Goal: Task Accomplishment & Management: Manage account settings

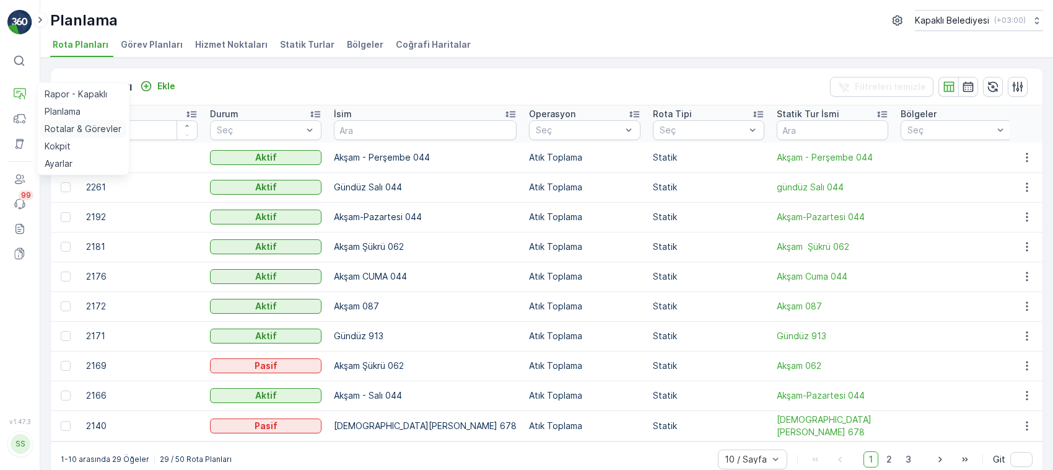
click at [76, 126] on p "Rotalar & Görevler" at bounding box center [83, 129] width 77 height 12
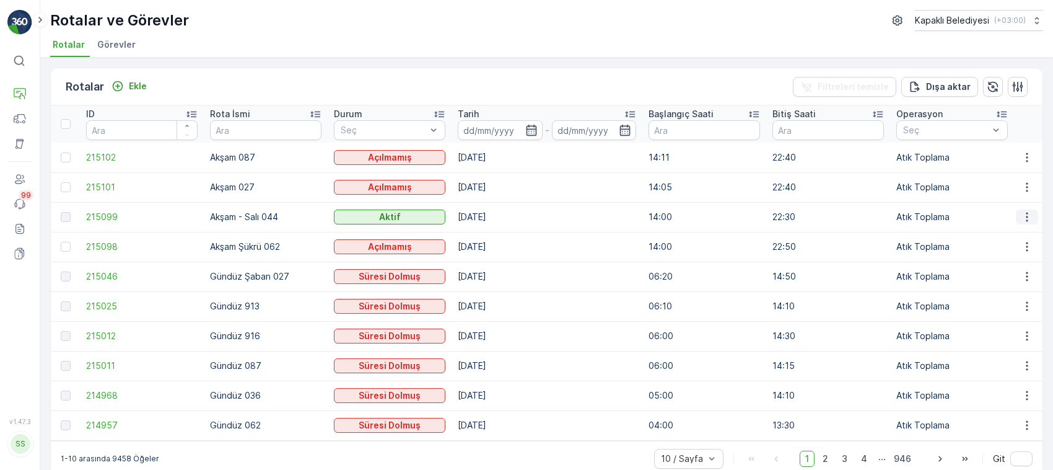
click at [1023, 215] on icon "button" at bounding box center [1027, 217] width 12 height 12
click at [1019, 248] on span "Rota Takibini Görüntüle" at bounding box center [997, 252] width 97 height 12
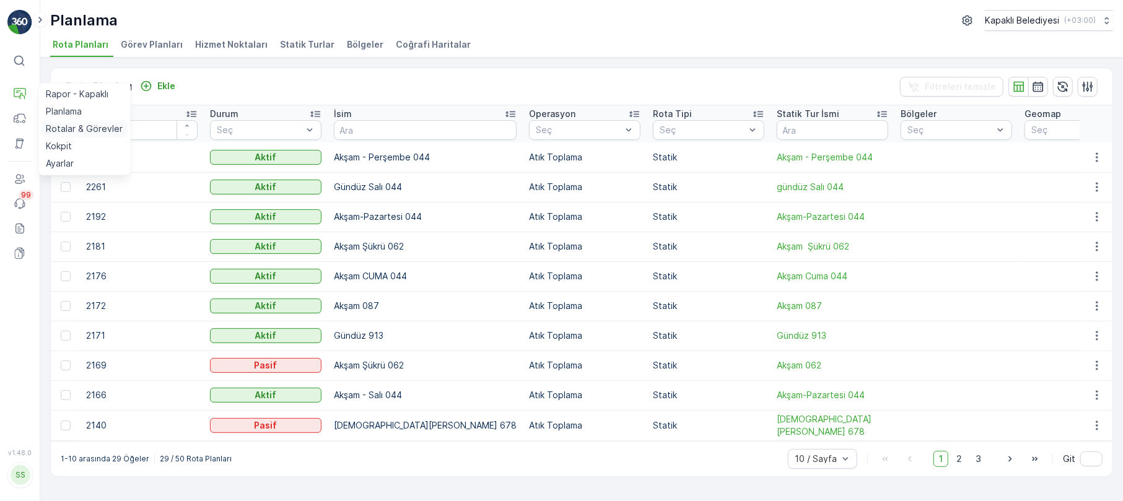
click at [93, 129] on p "Rotalar & Görevler" at bounding box center [84, 129] width 77 height 12
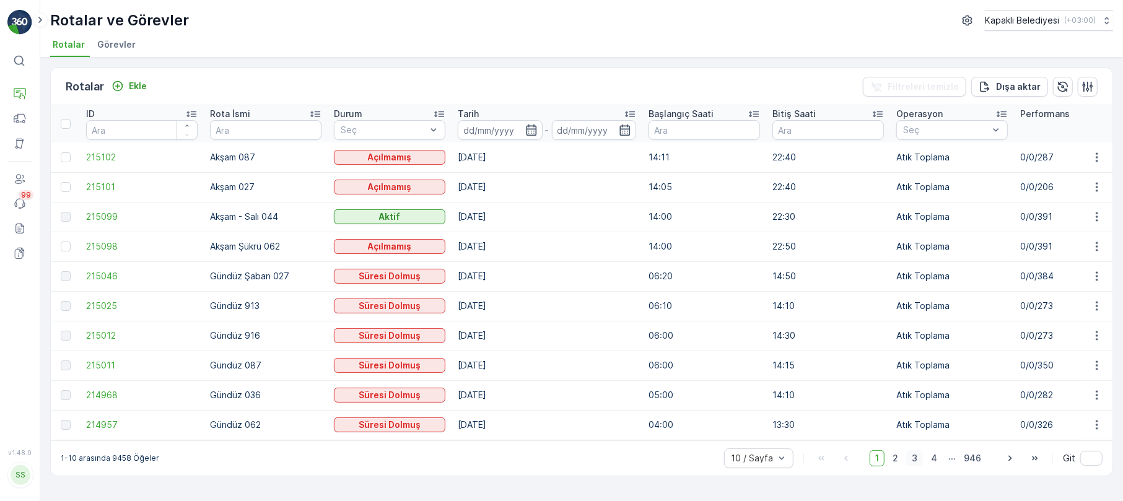
click at [915, 427] on span "3" at bounding box center [915, 458] width 17 height 16
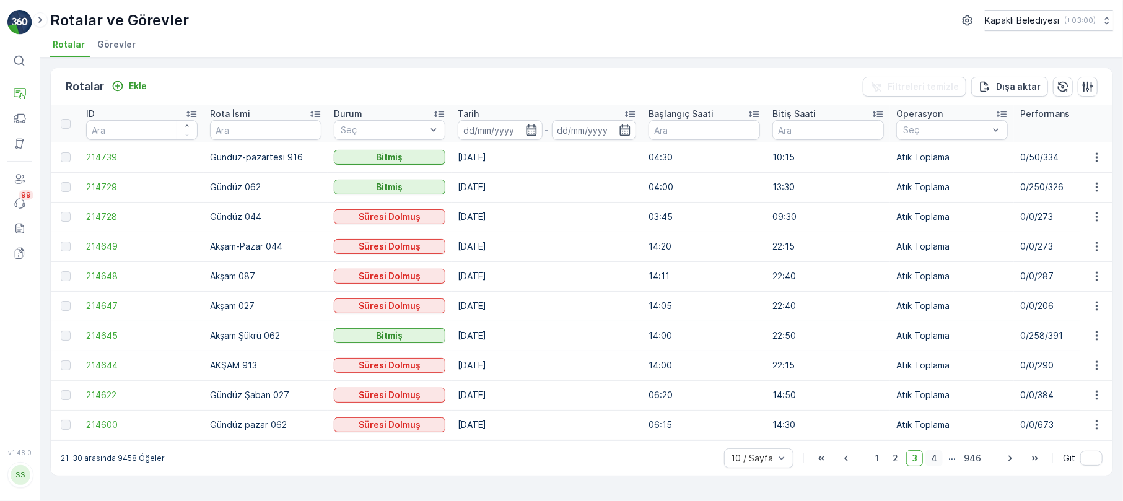
click at [941, 427] on span "4" at bounding box center [934, 458] width 17 height 16
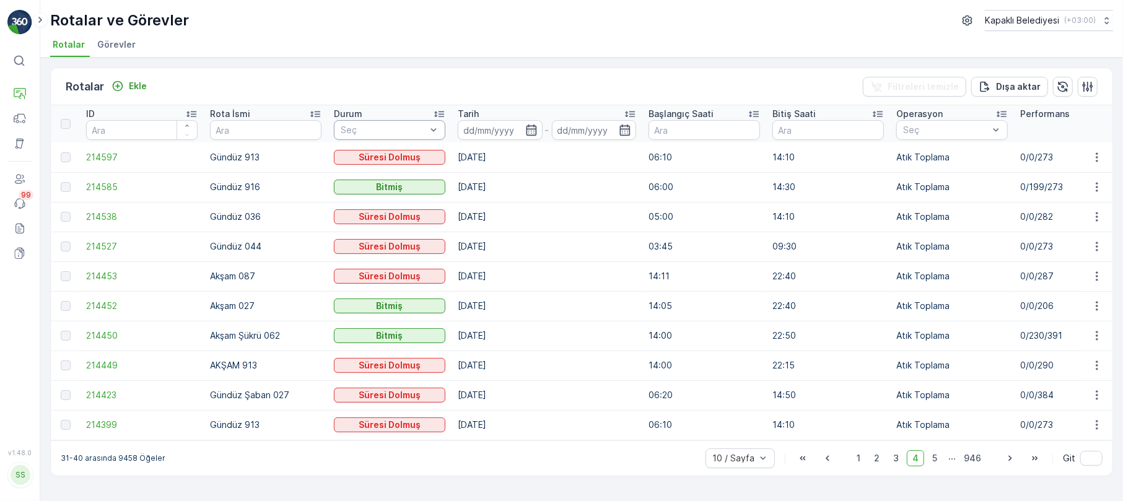
click at [377, 130] on div at bounding box center [384, 130] width 88 height 10
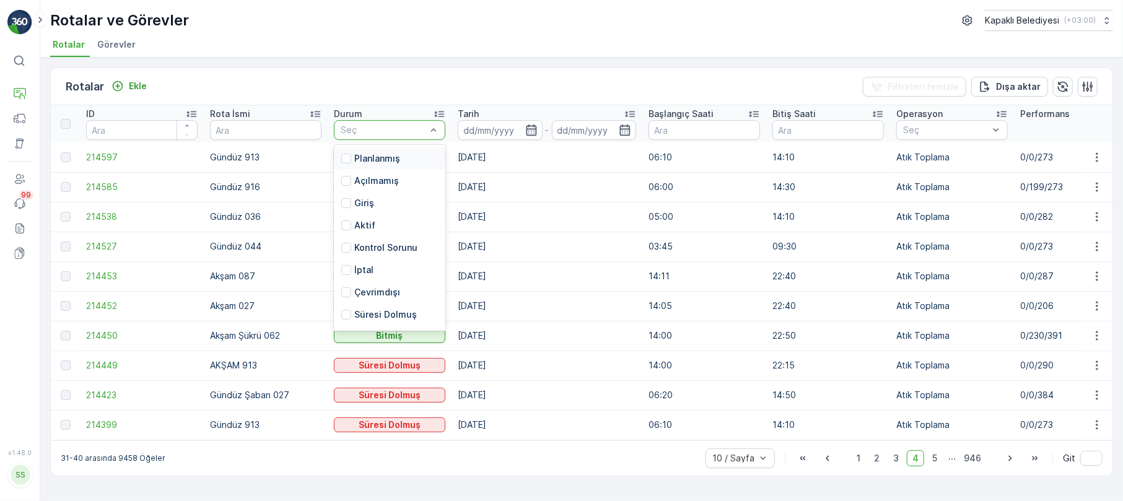
click at [125, 119] on div "ID" at bounding box center [142, 114] width 112 height 12
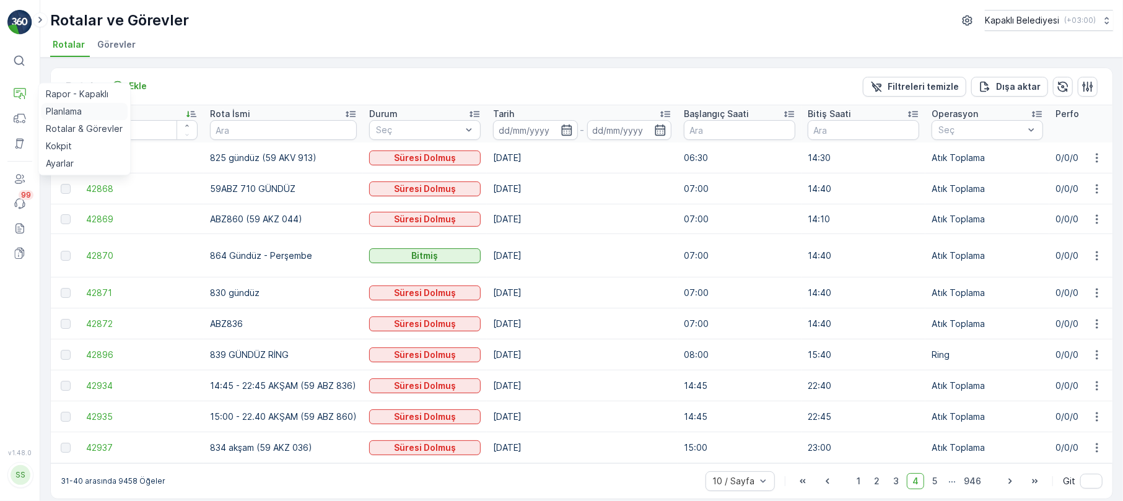
click at [97, 110] on link "Planlama" at bounding box center [84, 111] width 87 height 17
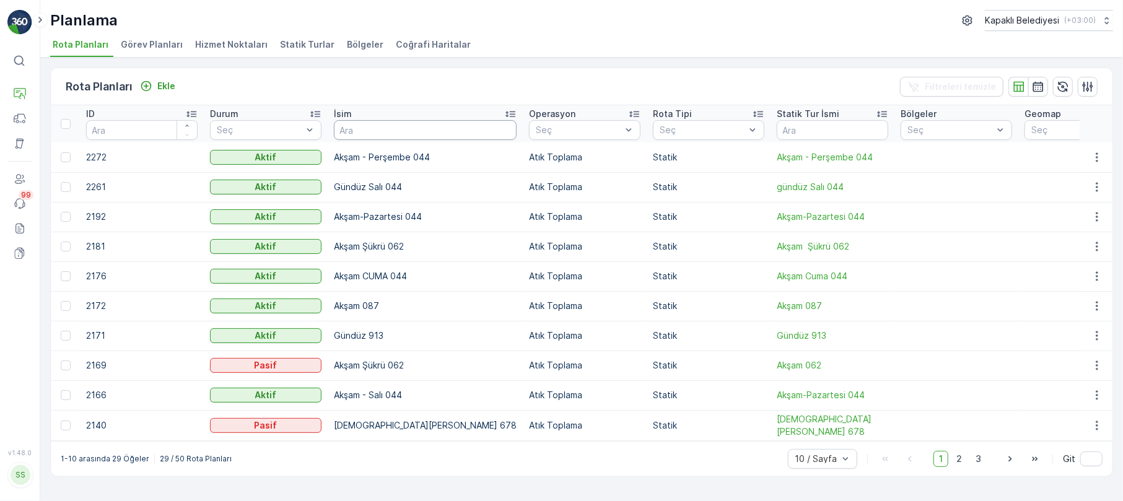
click at [349, 125] on input "text" at bounding box center [425, 130] width 183 height 20
type input "044"
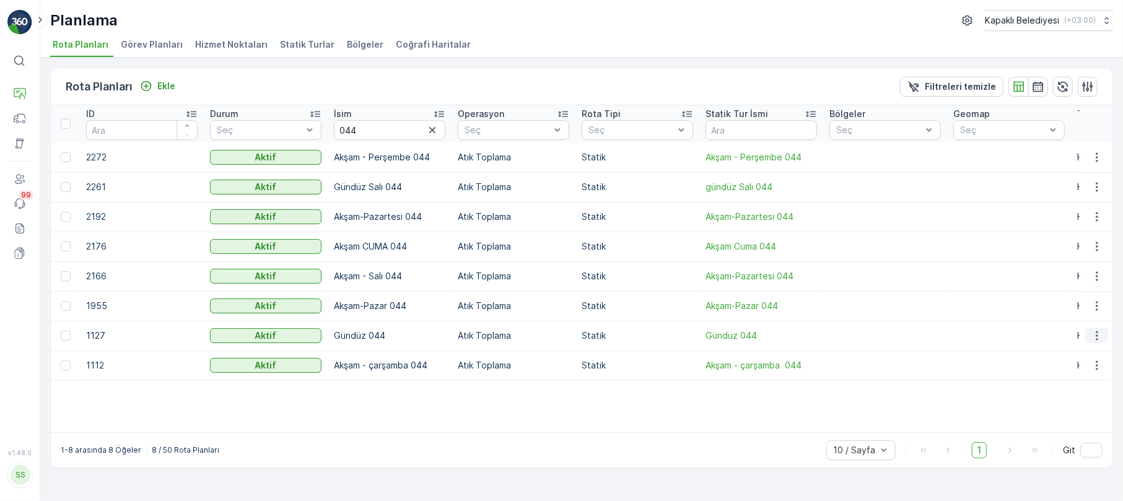
click at [1099, 333] on icon "button" at bounding box center [1097, 336] width 12 height 12
click at [1098, 353] on span "Rota Planını Düzenle" at bounding box center [1074, 354] width 85 height 12
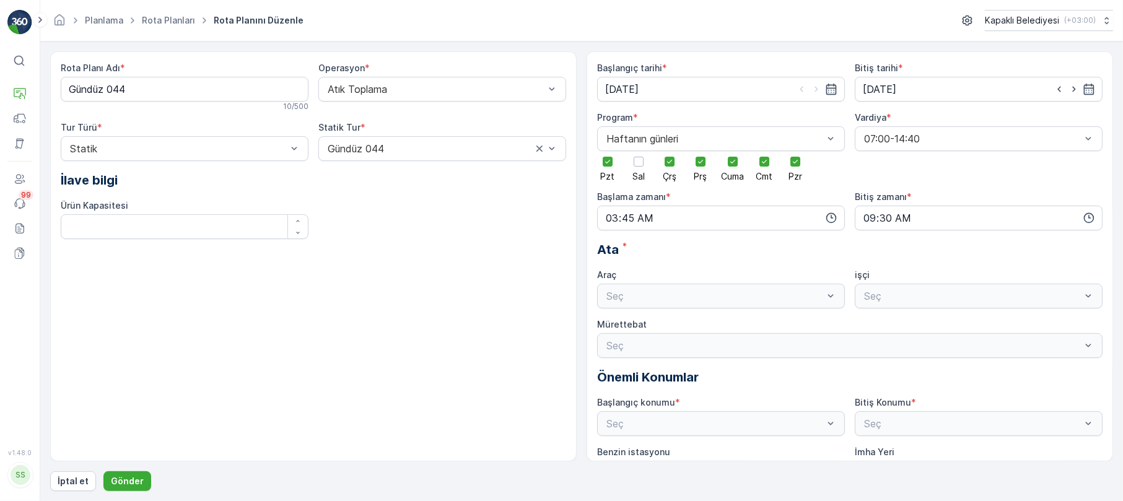
type input "[DATE]"
type input "03:45"
type input "09:30"
click at [117, 427] on p "Gönder" at bounding box center [127, 481] width 33 height 12
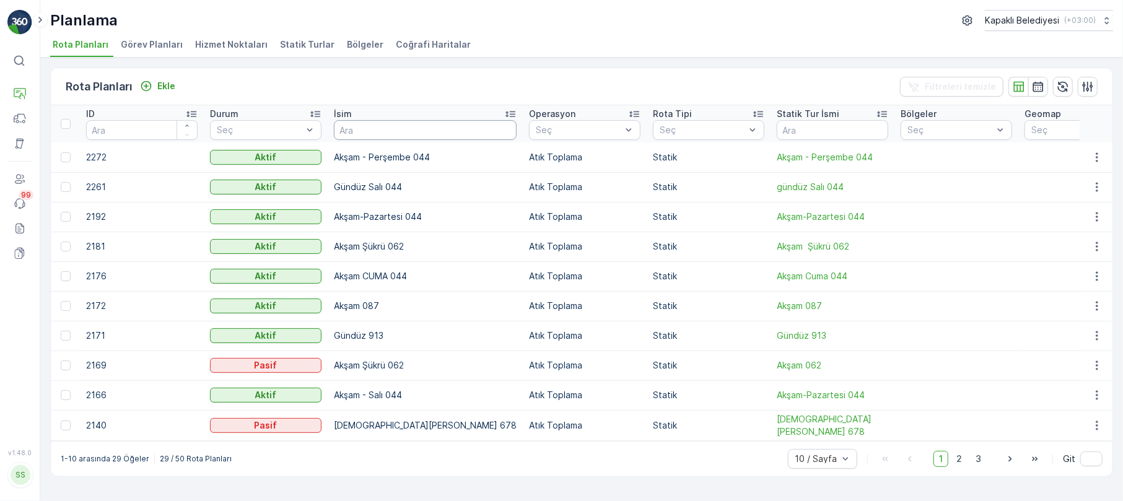
click at [345, 131] on input "text" at bounding box center [425, 130] width 183 height 20
type input "062"
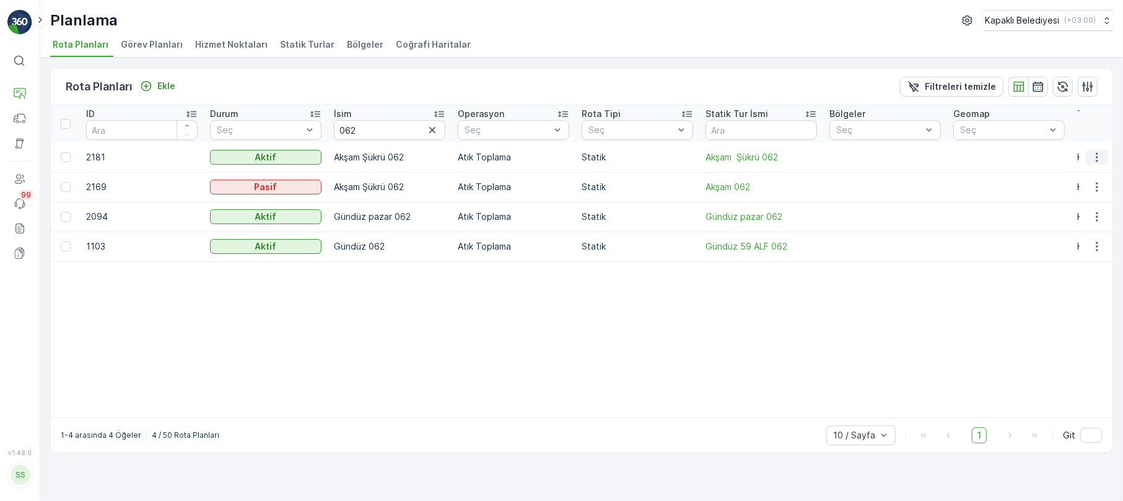
click at [1101, 159] on icon "button" at bounding box center [1097, 157] width 12 height 12
click at [1097, 174] on span "Rota Planını Düzenle" at bounding box center [1074, 176] width 85 height 12
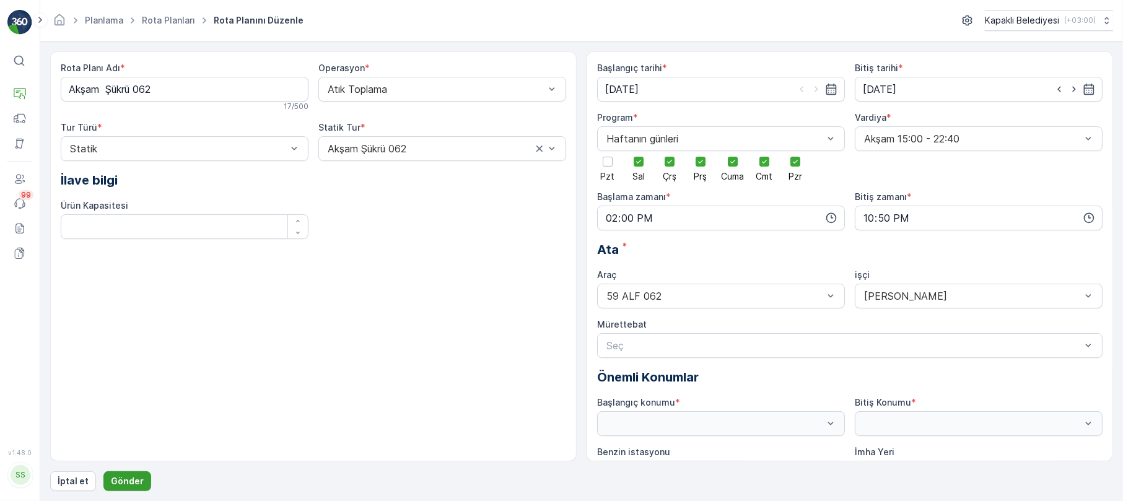
click at [120, 427] on p "Gönder" at bounding box center [127, 481] width 33 height 12
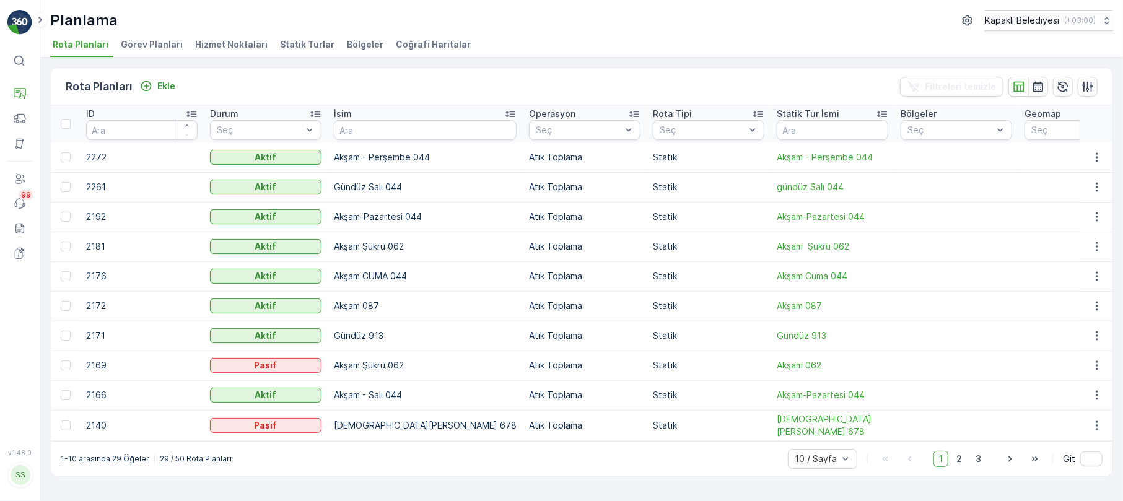
click at [286, 43] on span "Statik Turlar" at bounding box center [307, 44] width 55 height 12
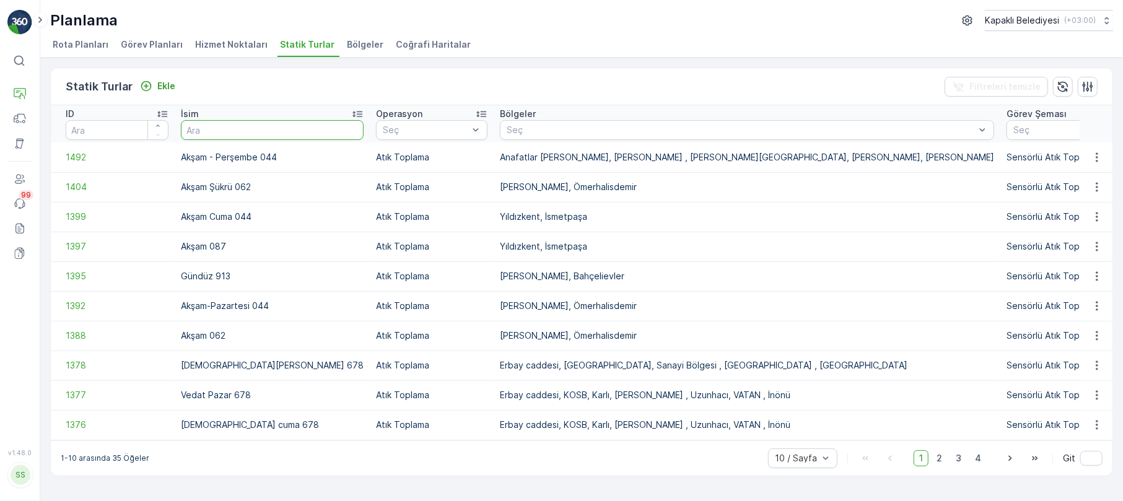
click at [201, 127] on input "text" at bounding box center [272, 130] width 183 height 20
type input "913"
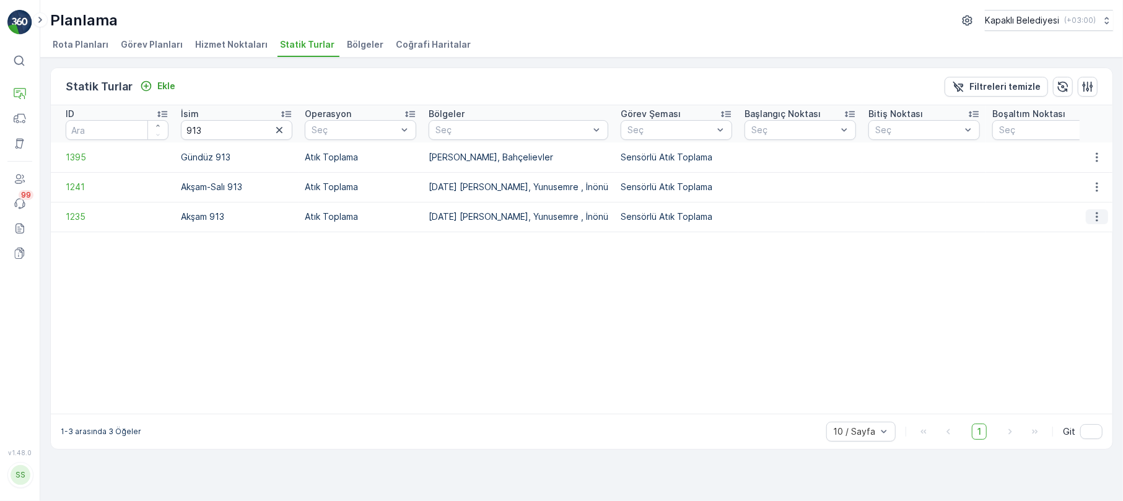
click at [1096, 216] on icon "button" at bounding box center [1097, 217] width 12 height 12
click at [1063, 253] on span "Statik Turu Düzenle" at bounding box center [1060, 253] width 82 height 12
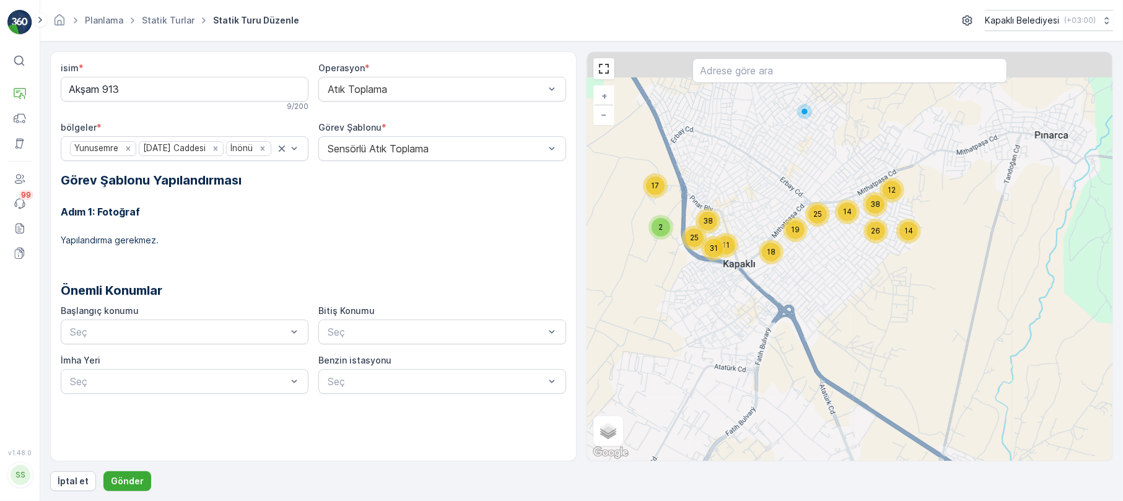
drag, startPoint x: 796, startPoint y: 231, endPoint x: 809, endPoint y: 312, distance: 82.3
click at [809, 312] on div "25 12 14 14 38 26 19 18 2 17 11 31 25 38 + − Uydu Yol haritası Arazi Karışık Le…" at bounding box center [849, 256] width 525 height 409
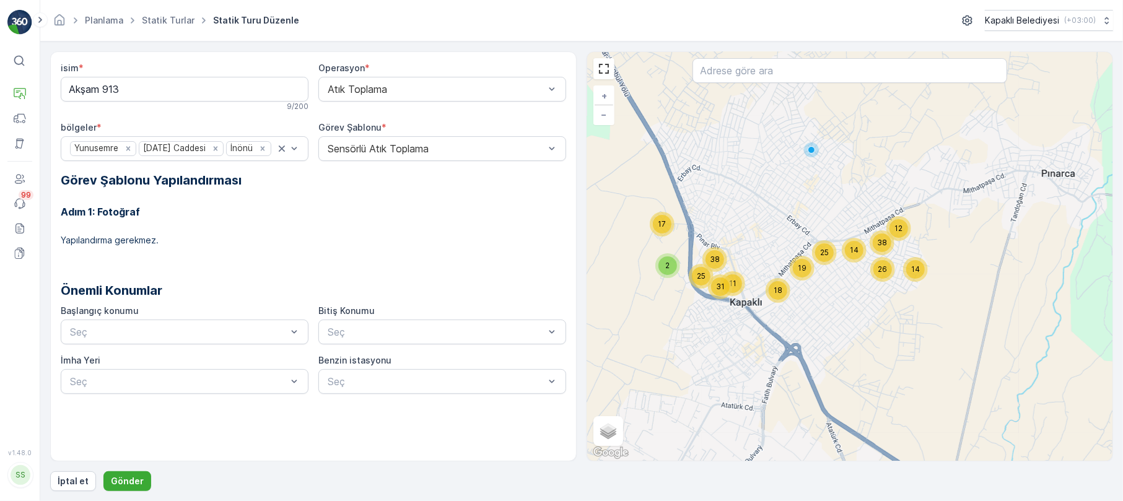
click at [258, 153] on icon "Remove İnönü" at bounding box center [262, 148] width 9 height 9
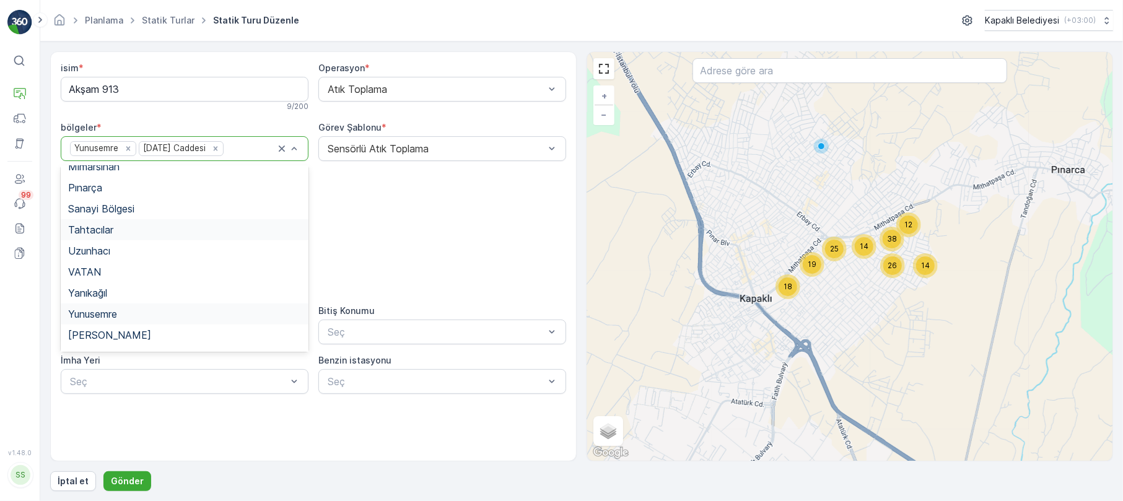
scroll to position [535, 0]
click at [97, 299] on div "İnönü" at bounding box center [184, 296] width 233 height 11
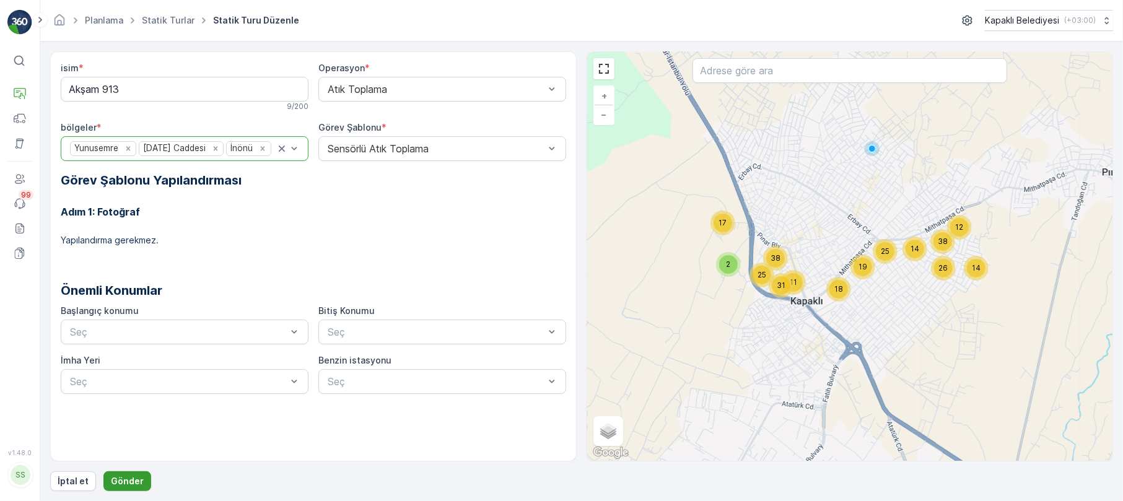
click at [118, 427] on p "Gönder" at bounding box center [127, 481] width 33 height 12
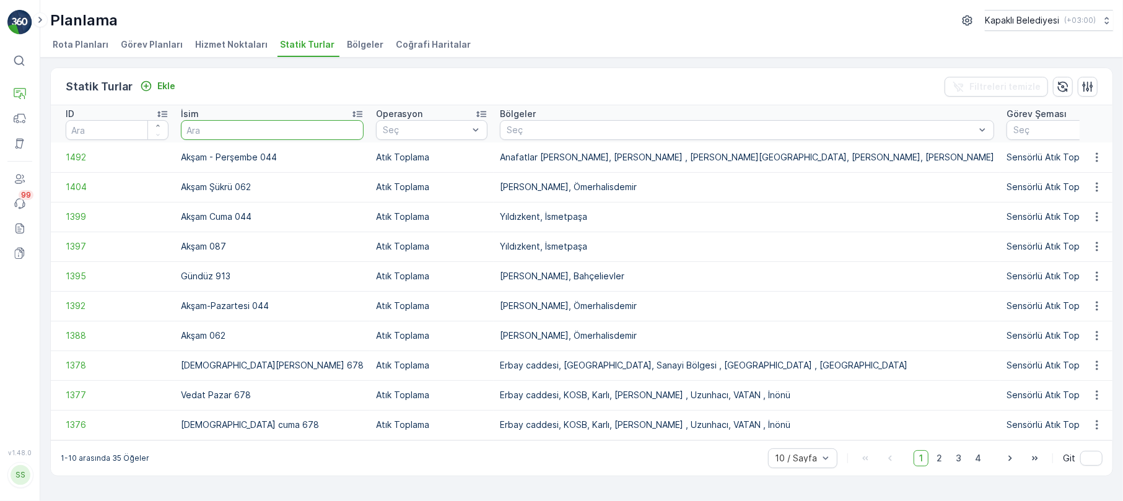
click at [201, 134] on input "text" at bounding box center [272, 130] width 183 height 20
type input "044"
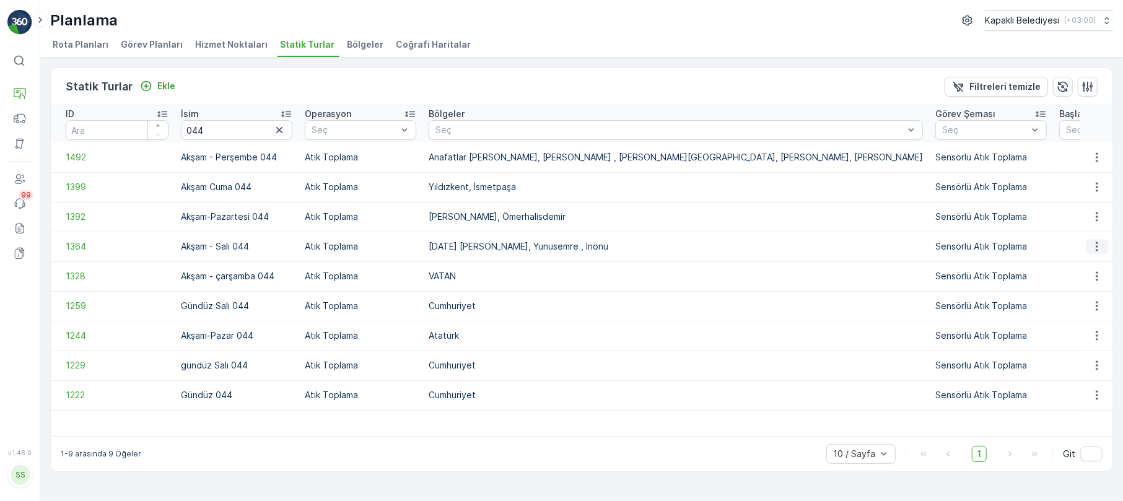
click at [1100, 246] on icon "button" at bounding box center [1097, 246] width 12 height 12
click at [1081, 279] on span "Statik Turu Düzenle" at bounding box center [1060, 282] width 82 height 12
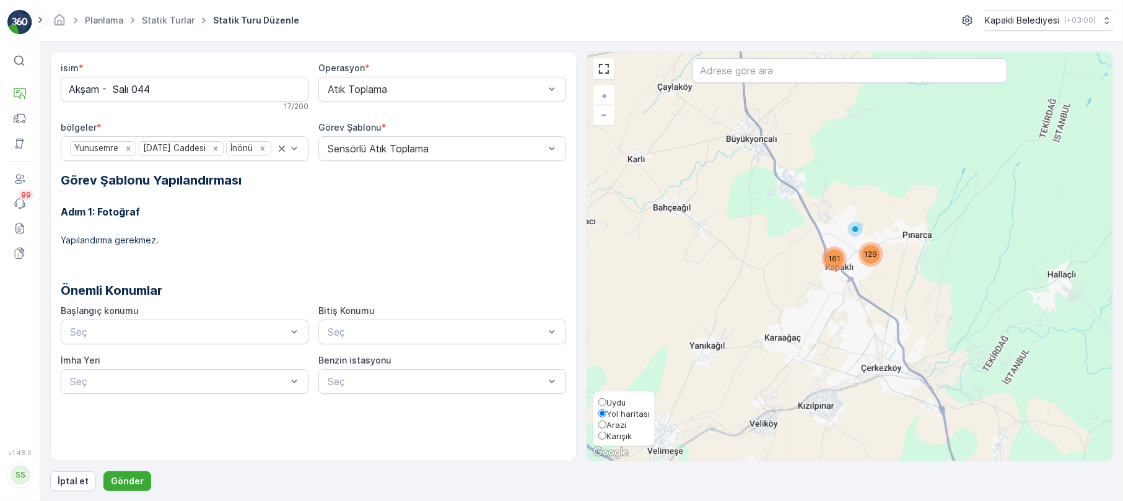
click at [604, 427] on input "Karışık" at bounding box center [603, 436] width 8 height 8
radio input "true"
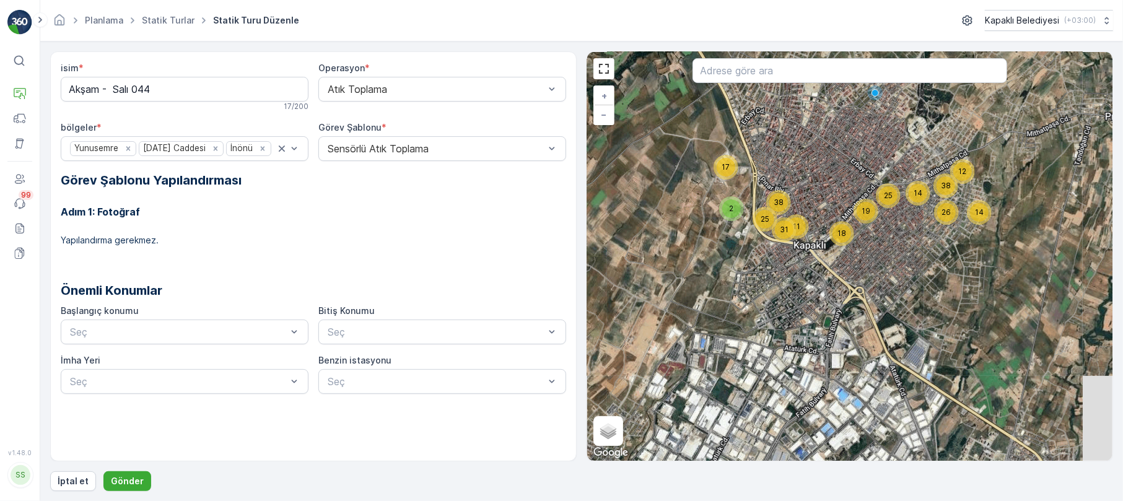
drag, startPoint x: 983, startPoint y: 202, endPoint x: 947, endPoint y: 206, distance: 35.5
click at [947, 206] on div "26" at bounding box center [947, 212] width 19 height 19
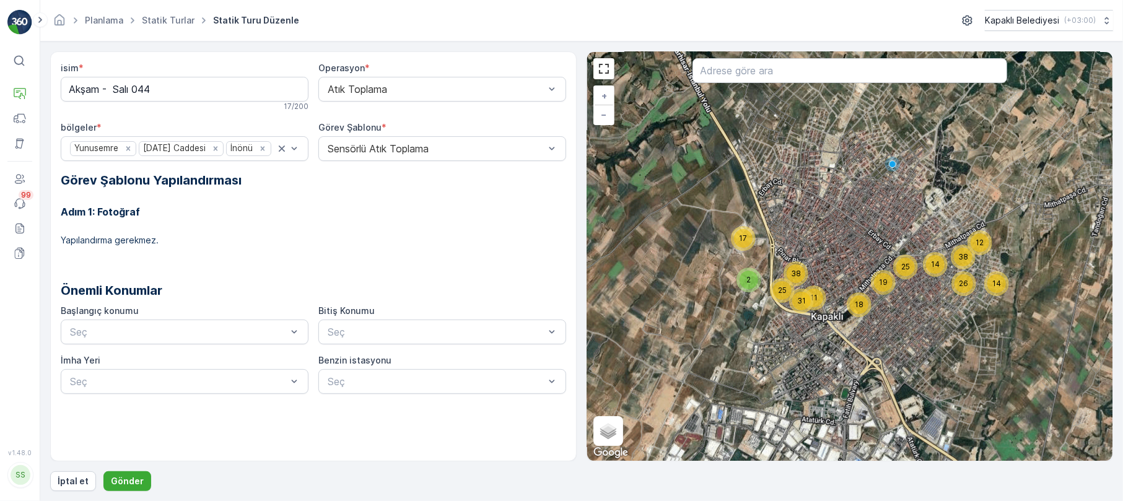
drag, startPoint x: 740, startPoint y: 140, endPoint x: 766, endPoint y: 242, distance: 105.1
click at [766, 242] on div "25 12 14 14 38 26 19 18 2 17 11 31 25 38 + − Uydu Yol haritası Arazi Karışık Le…" at bounding box center [849, 256] width 525 height 409
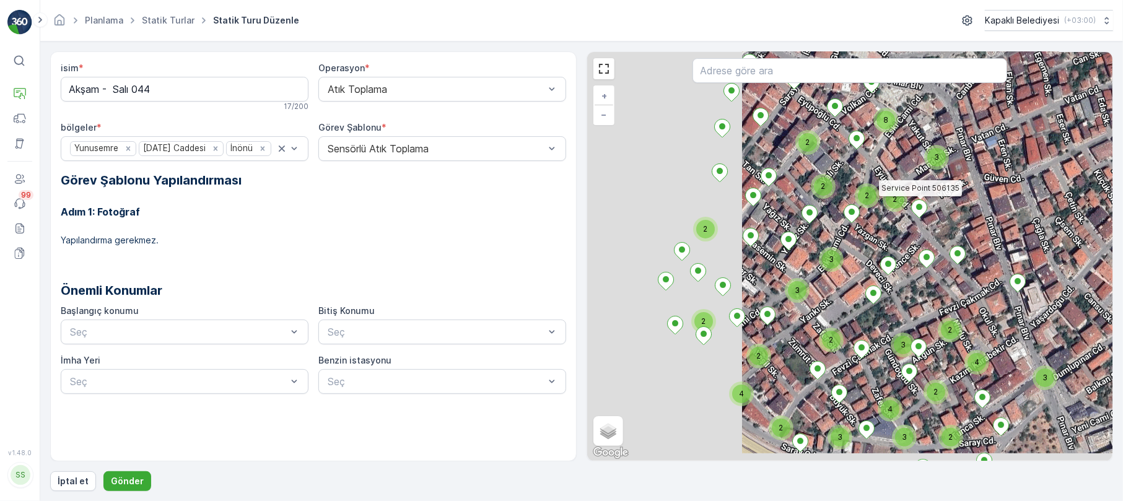
drag, startPoint x: 721, startPoint y: 310, endPoint x: 921, endPoint y: 211, distance: 222.8
click at [921, 211] on icon at bounding box center [919, 209] width 16 height 19
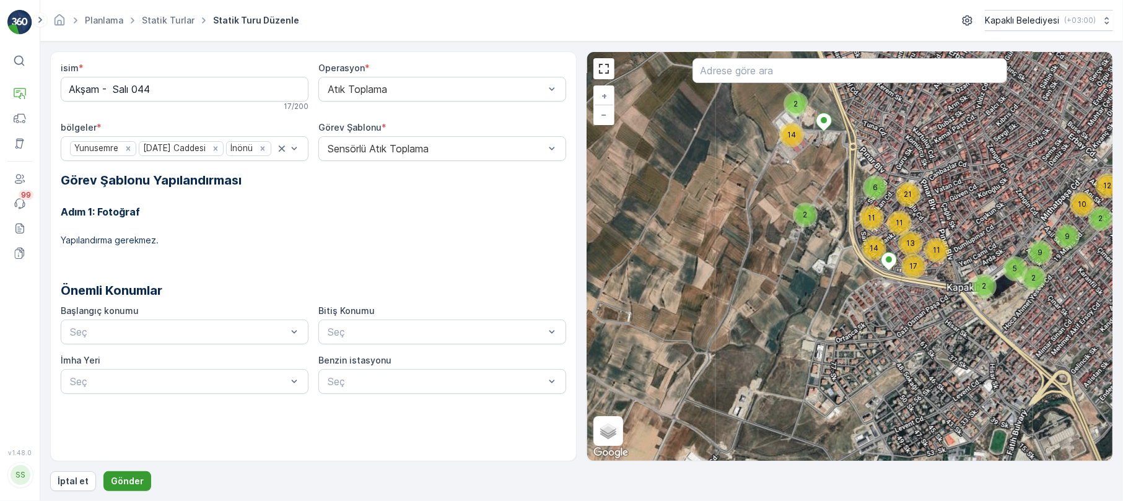
click at [124, 427] on p "Gönder" at bounding box center [127, 481] width 33 height 12
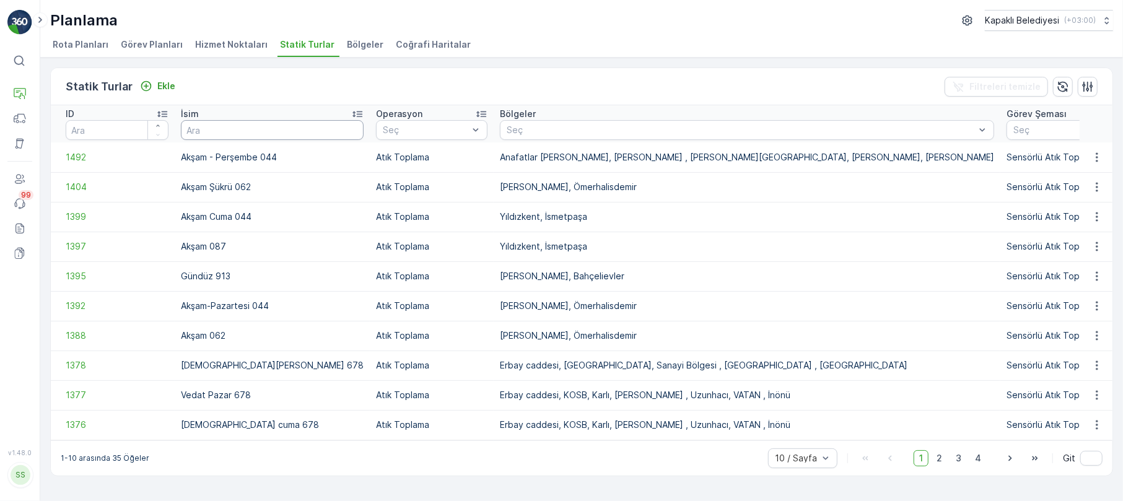
click at [199, 130] on input "text" at bounding box center [272, 130] width 183 height 20
type input "044"
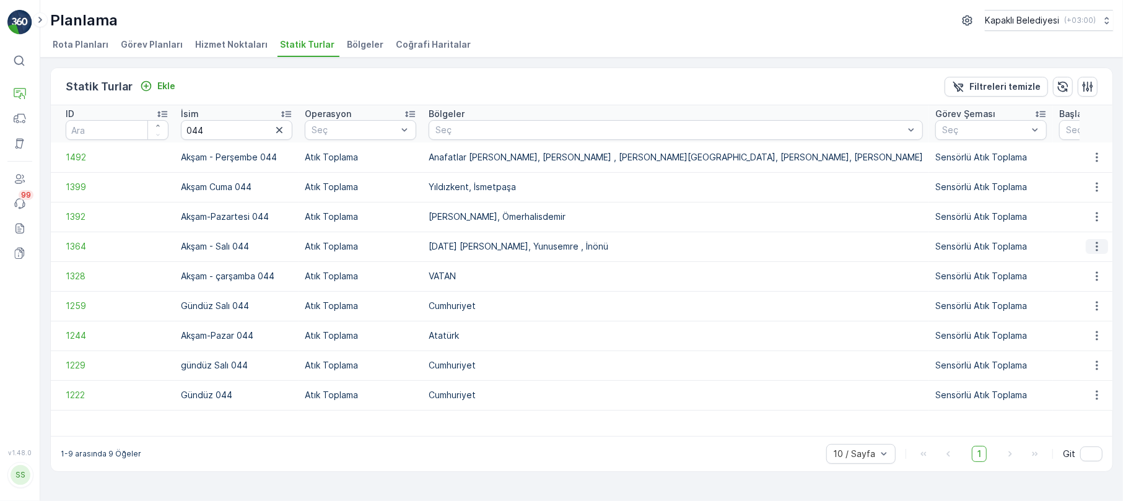
click at [1098, 240] on icon "button" at bounding box center [1097, 246] width 12 height 12
click at [1076, 279] on span "Statik Turu Düzenle" at bounding box center [1060, 282] width 82 height 12
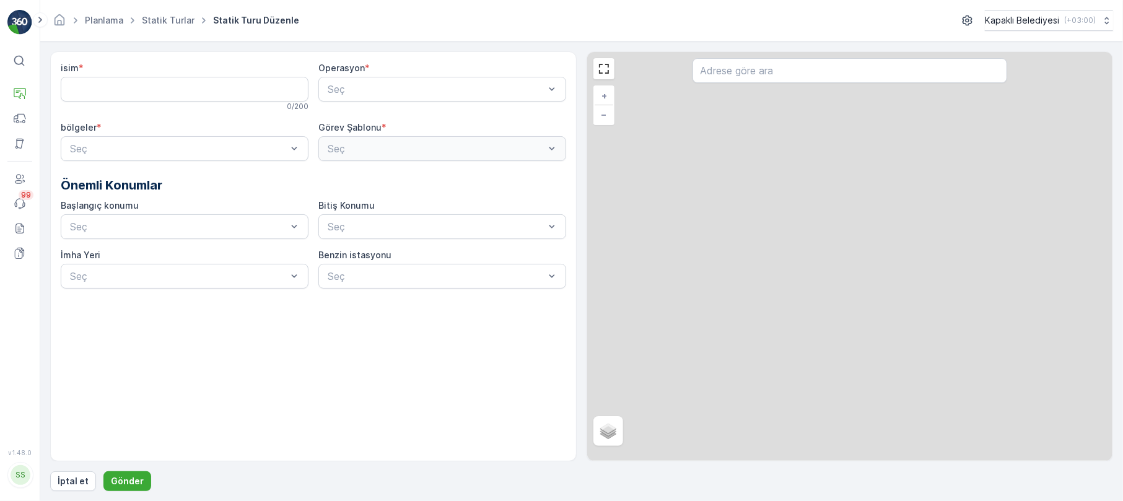
type input "Akşam - Salı 044"
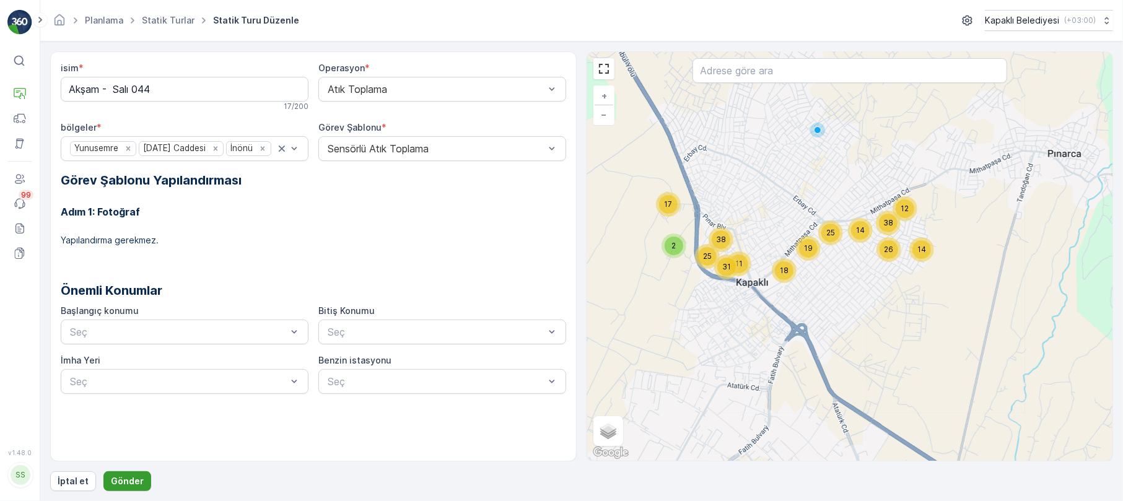
click at [124, 427] on p "Gönder" at bounding box center [127, 481] width 33 height 12
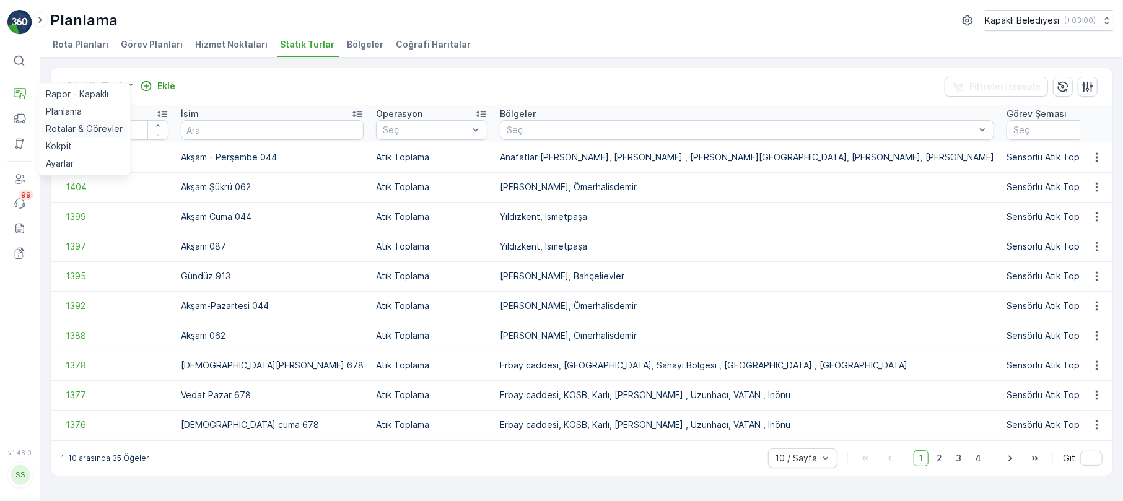
click at [92, 130] on p "Rotalar & Görevler" at bounding box center [84, 129] width 77 height 12
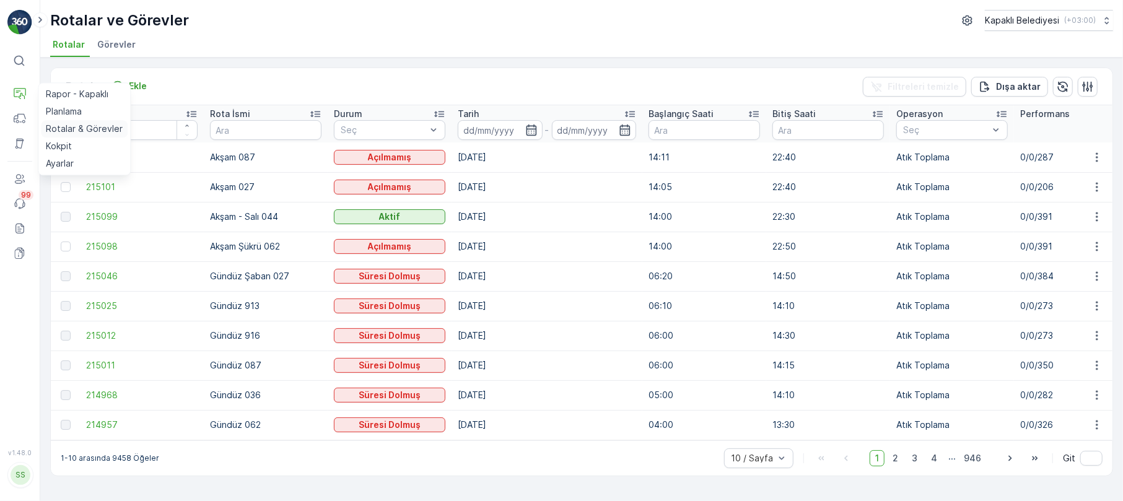
click at [88, 127] on p "Rotalar & Görevler" at bounding box center [84, 129] width 77 height 12
click at [1099, 214] on icon "button" at bounding box center [1097, 217] width 12 height 12
click at [1079, 236] on span "Daha fazla ayrıntı görün" at bounding box center [1068, 235] width 99 height 12
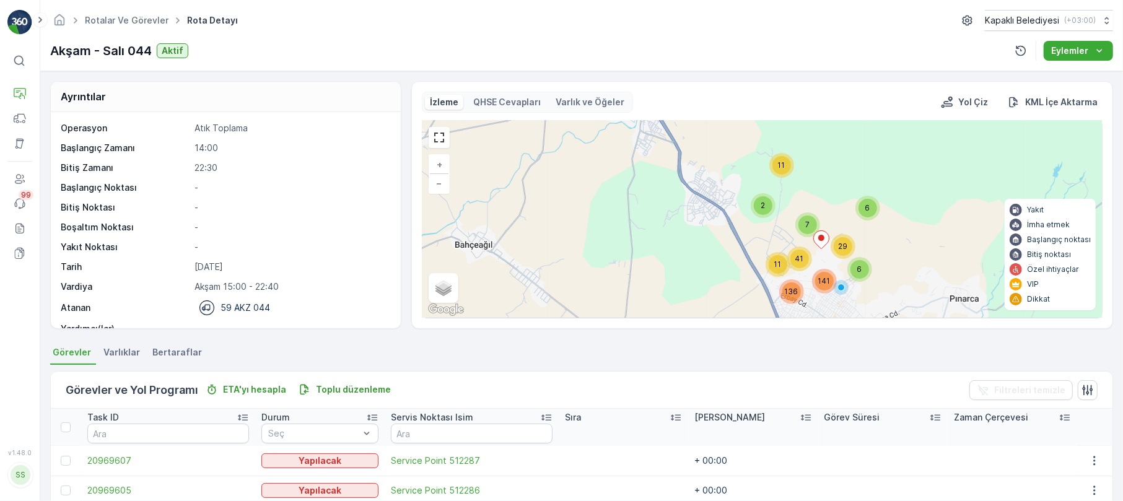
drag, startPoint x: 787, startPoint y: 156, endPoint x: 799, endPoint y: 243, distance: 87.6
click at [799, 243] on div "2 11 6 7 6 41 11 136 141 29 + − Uydu Yol haritası Arazi Karışık Leaflet Klavye …" at bounding box center [763, 219] width 680 height 197
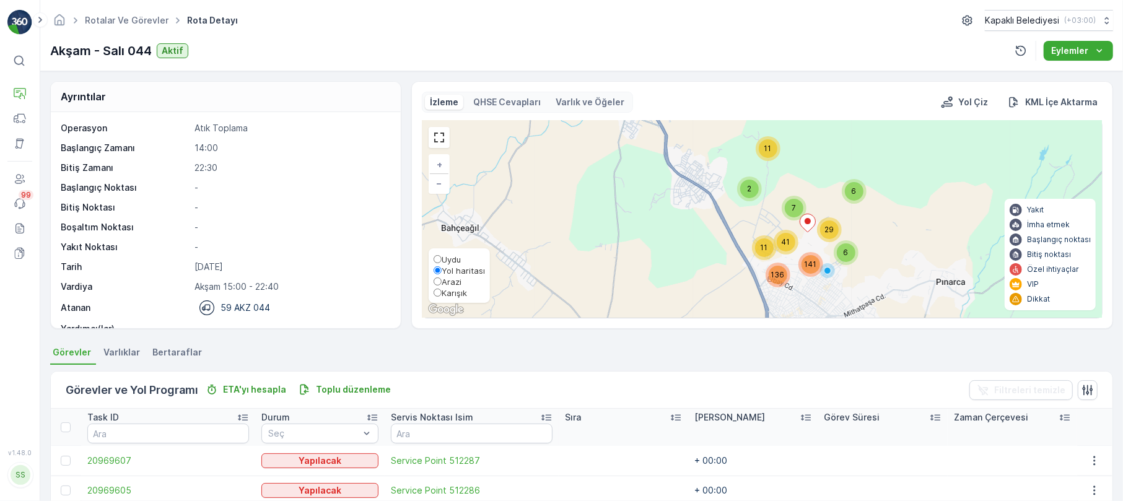
click at [437, 294] on input "Karışık" at bounding box center [438, 293] width 8 height 8
radio input "true"
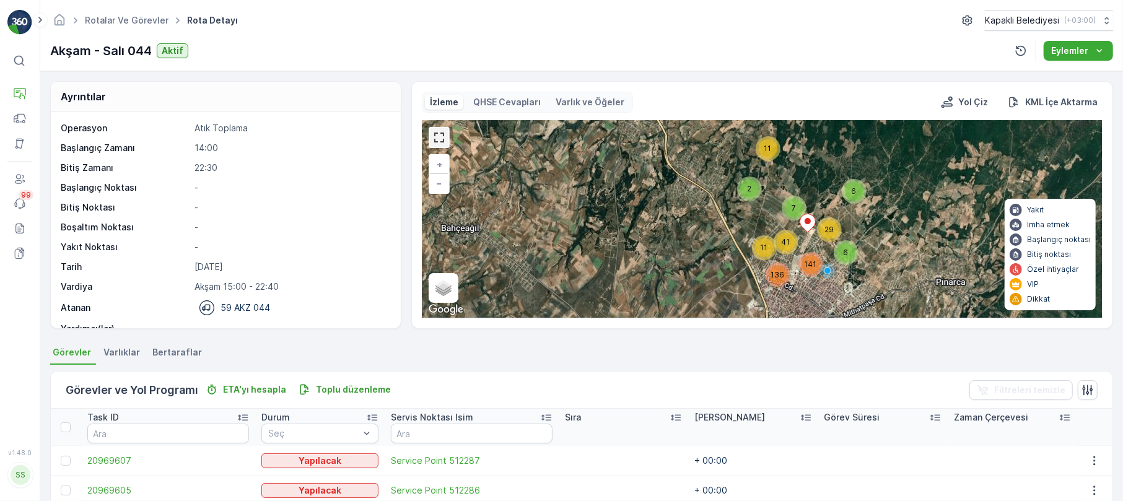
click at [437, 141] on link at bounding box center [439, 137] width 19 height 19
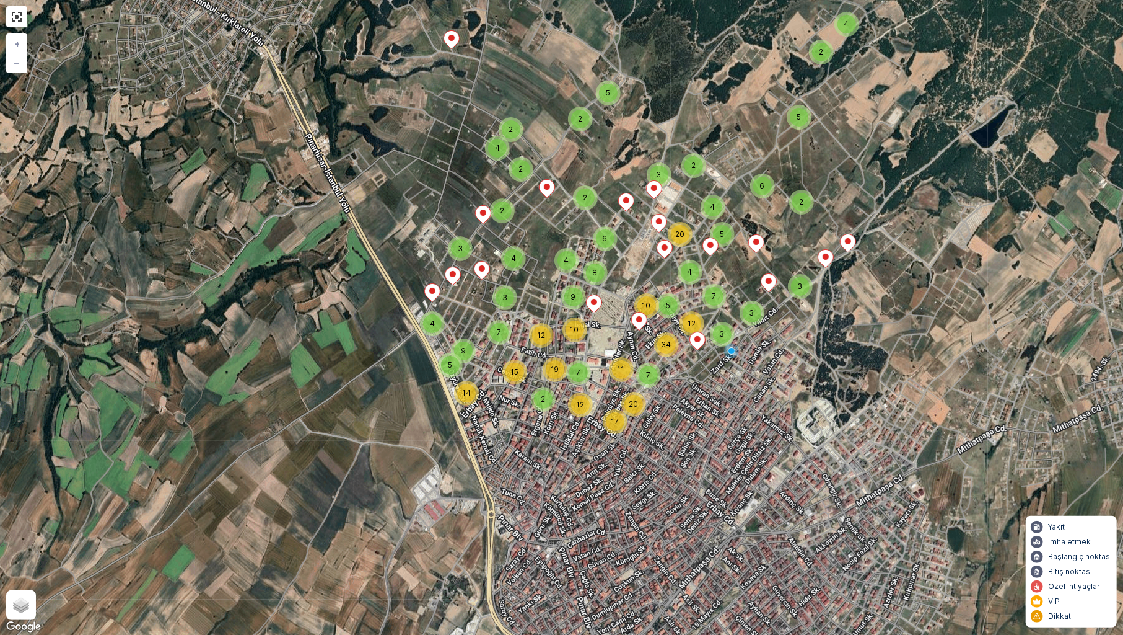
drag, startPoint x: 633, startPoint y: 292, endPoint x: 637, endPoint y: 377, distance: 85.0
click at [637, 377] on div "2 2 2 3 3 2 5 2 4 2 6 2 4 2 2 8 9 4 4 3 10 3 7 12 4 9 5 14 2 7 12 17 19 15 3 3 …" at bounding box center [561, 317] width 1123 height 635
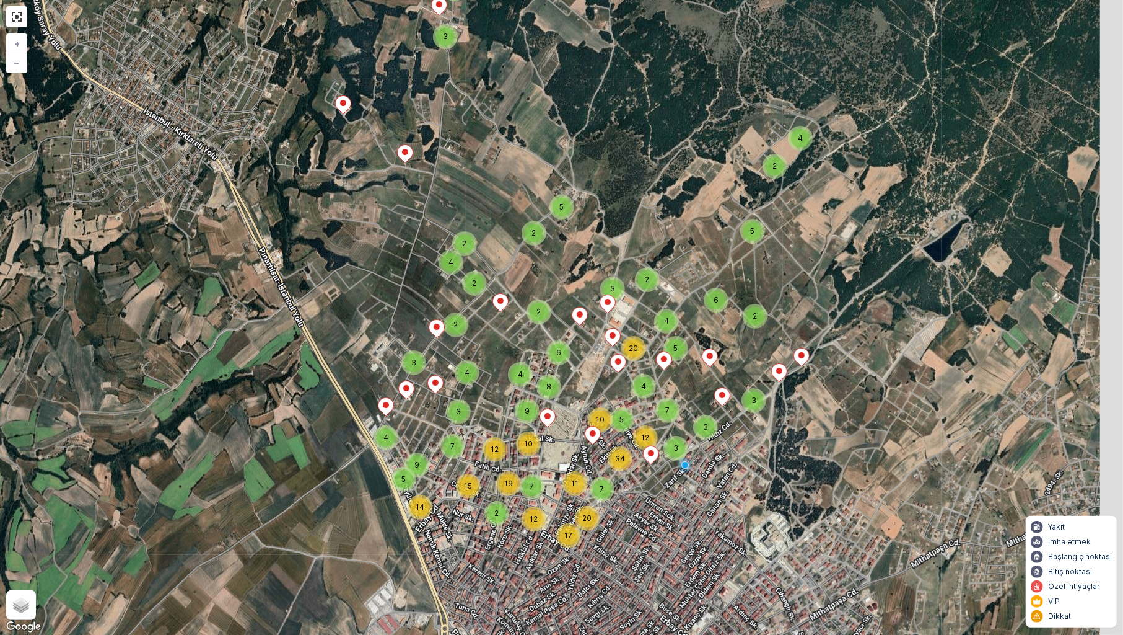
drag, startPoint x: 653, startPoint y: 330, endPoint x: 610, endPoint y: 410, distance: 90.9
click at [610, 410] on div "2 2 2 3 3 2 5 2 4 2 6 2 4 2 2 8 9 4 4 3 10 3 7 12 4 9 5 14 2 7 12 17 19 15 3 3 …" at bounding box center [561, 317] width 1123 height 635
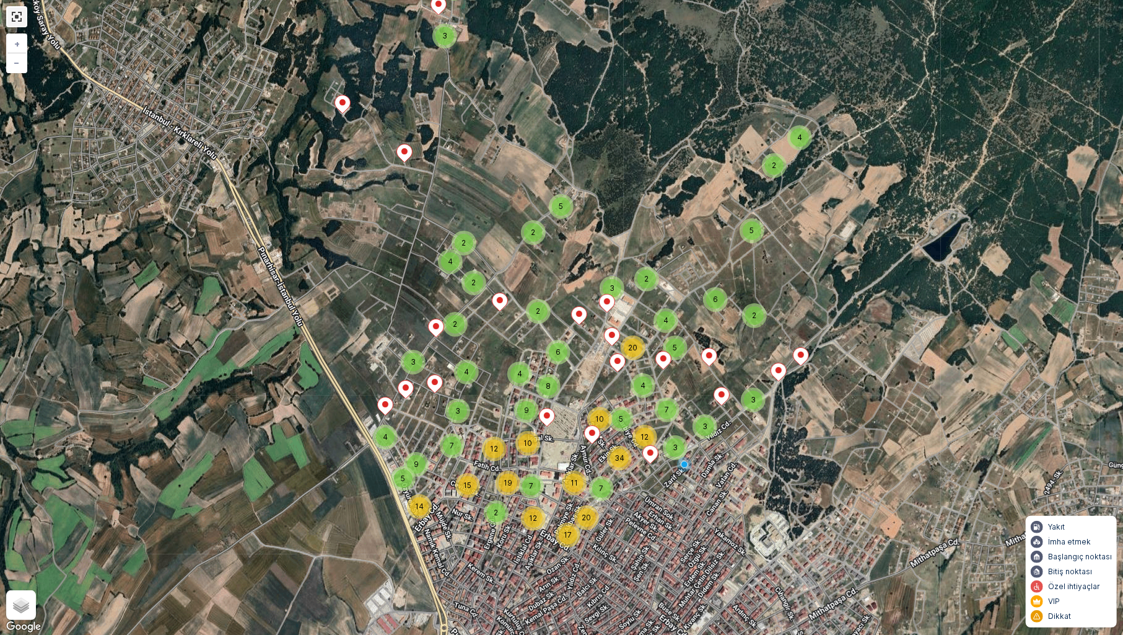
click at [17, 12] on link at bounding box center [16, 16] width 19 height 19
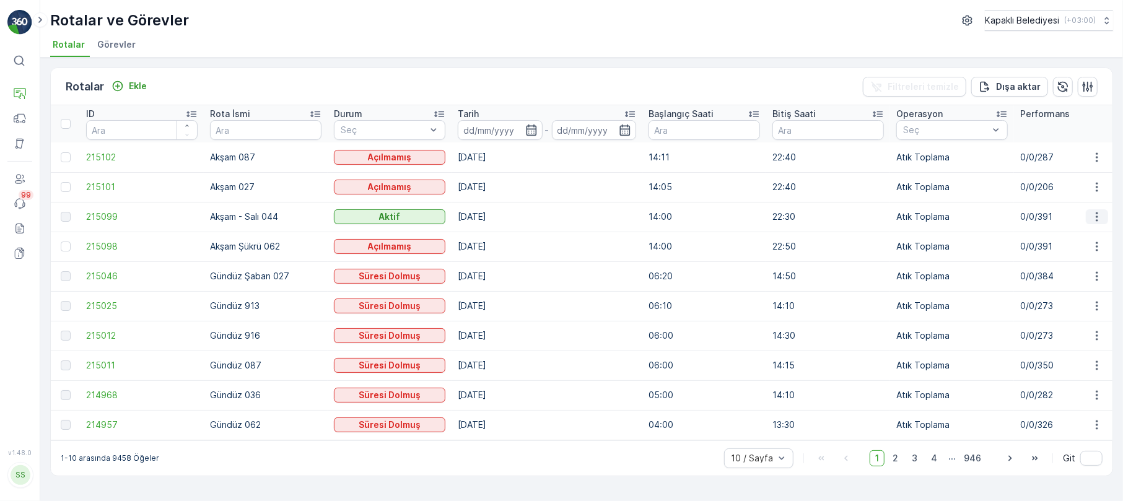
click at [1094, 214] on icon "button" at bounding box center [1097, 217] width 12 height 12
click at [1078, 249] on span "Rota Takibini Görüntüle" at bounding box center [1067, 253] width 97 height 12
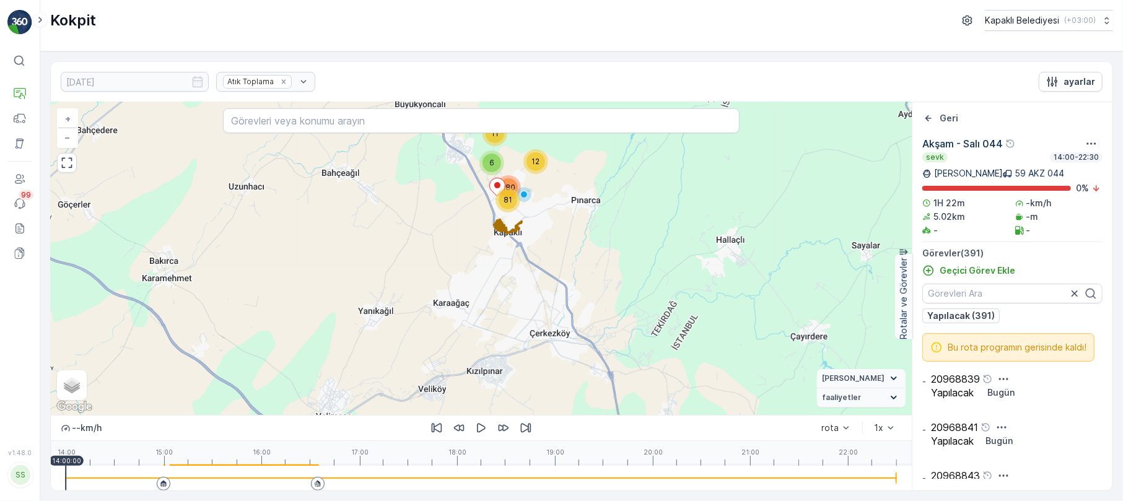
click at [173, 427] on div "14:00 15:00 16:00 17:00 18:00 19:00 20:00 21:00 22:00 14:00:00" at bounding box center [482, 453] width 832 height 25
click at [67, 392] on input "Karışık" at bounding box center [66, 390] width 8 height 8
radio input "true"
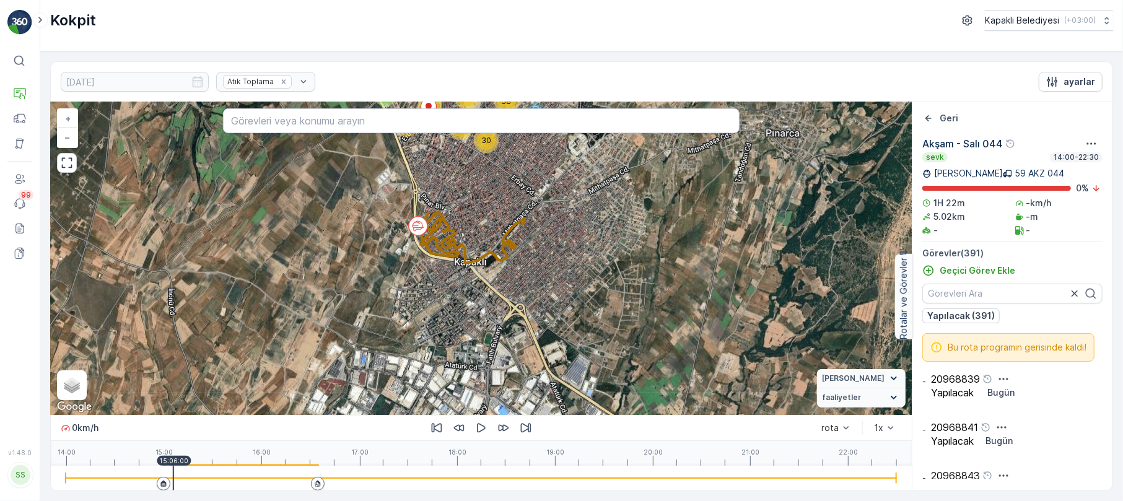
click at [244, 427] on div "14:00 15:00 16:00 17:00 18:00 19:00 20:00 21:00 22:00 15:06:00" at bounding box center [482, 453] width 832 height 25
click at [286, 427] on div at bounding box center [482, 478] width 832 height 25
click at [310, 427] on div "14:00 15:00 16:00 17:00 18:00 19:00 20:00 21:00 22:00 16:29:40" at bounding box center [482, 453] width 832 height 25
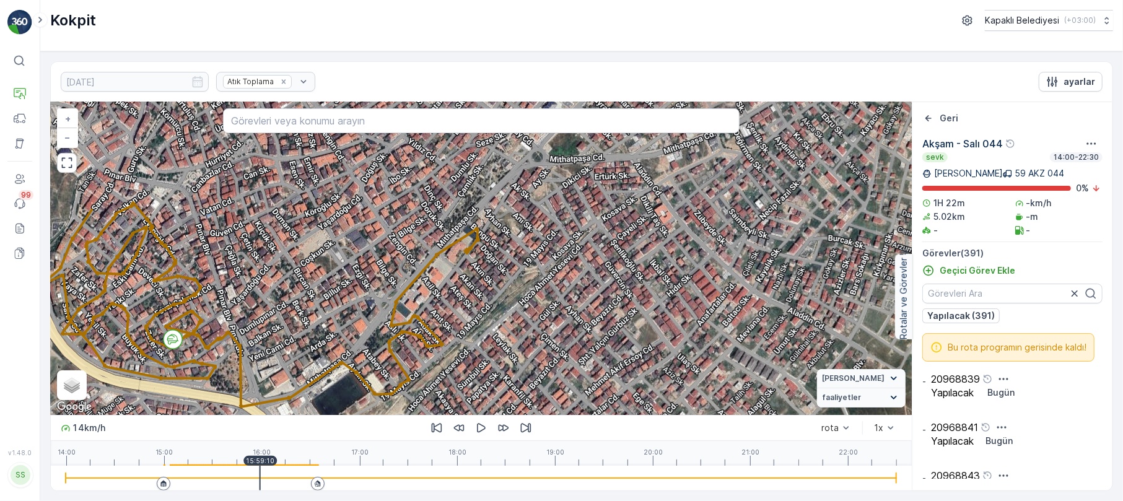
click at [260, 427] on div "14:00 15:00 16:00 17:00 18:00 19:00 20:00 21:00 22:00 15:59:10" at bounding box center [482, 453] width 832 height 25
click at [296, 427] on div at bounding box center [482, 478] width 832 height 25
click at [281, 427] on div at bounding box center [482, 478] width 832 height 25
click at [476, 425] on icon "button" at bounding box center [481, 428] width 12 height 12
click at [435, 350] on div "2 2 2 2 2 2 2 2 2 2 2 2 2 2 2 6 2 4 3 2 2 4 2 4 7 4 3 4 3 2 7 3 2 2 2 2 4 3 4 1…" at bounding box center [481, 258] width 861 height 313
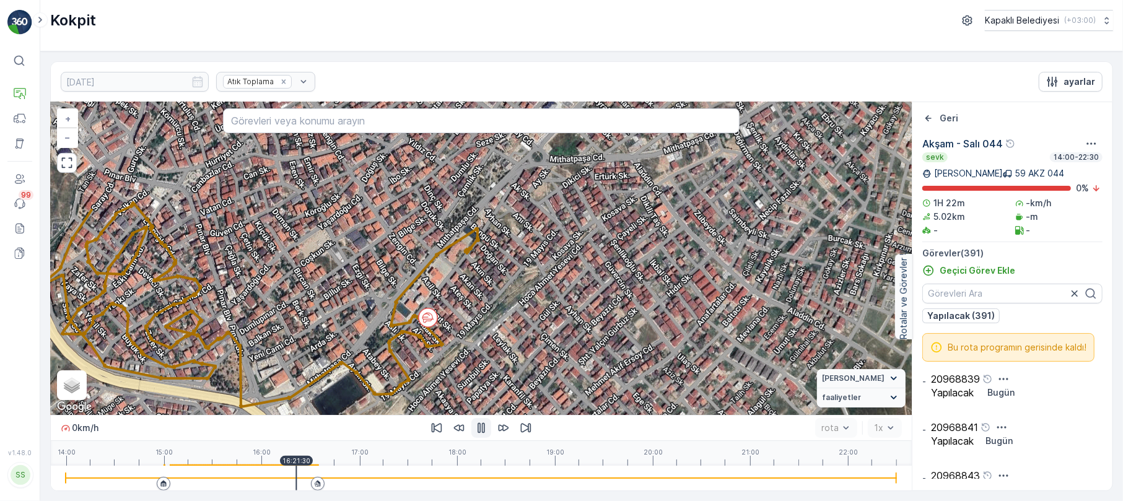
click at [476, 422] on icon "button" at bounding box center [481, 428] width 12 height 12
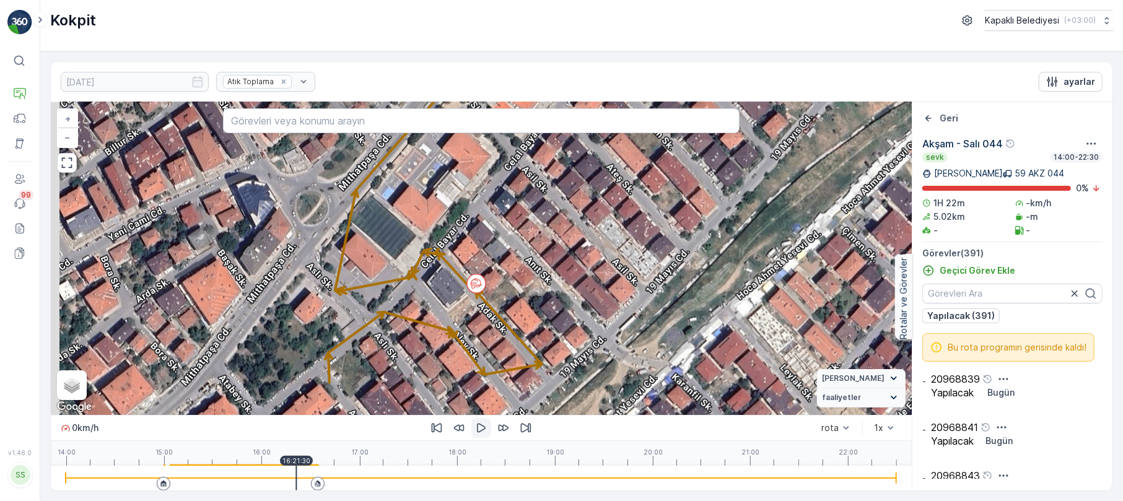
drag, startPoint x: 452, startPoint y: 340, endPoint x: 498, endPoint y: 278, distance: 78.0
click at [498, 278] on div "2 2 2 2 2 2 2 2 3 2 2 2 3 2 5 2 2 2 3 2 2 2 3 2 2 4 5 2 2 7 2 6 2 3 2 3 2 4 2 3…" at bounding box center [481, 258] width 861 height 313
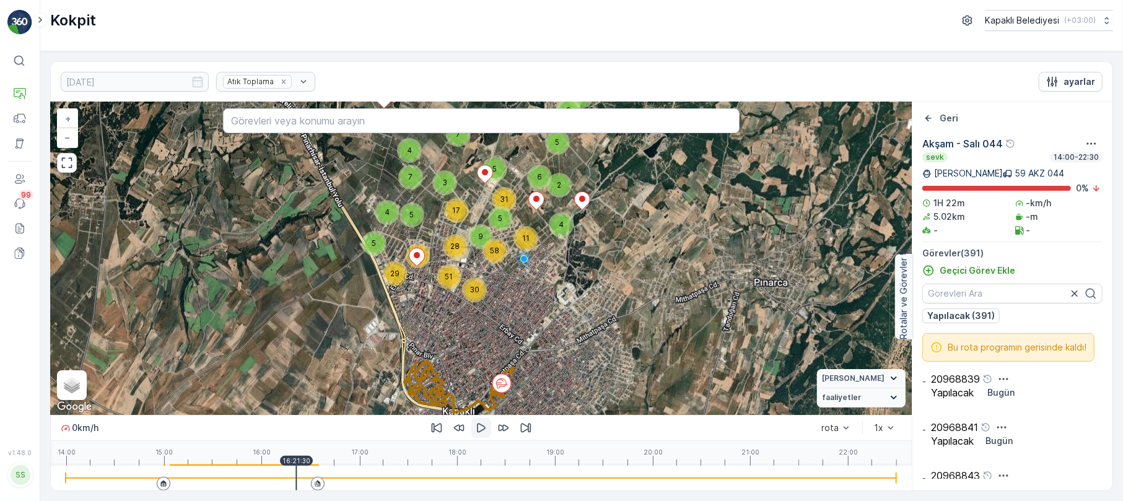
drag, startPoint x: 496, startPoint y: 214, endPoint x: 508, endPoint y: 320, distance: 106.0
click at [508, 320] on div "3 5 3 4 4 2 5 4 7 7 5 3 4 11 5 42 29 5 2 6 31 5 17 28 9 58 51 30 + − Uydu Yol h…" at bounding box center [481, 258] width 861 height 313
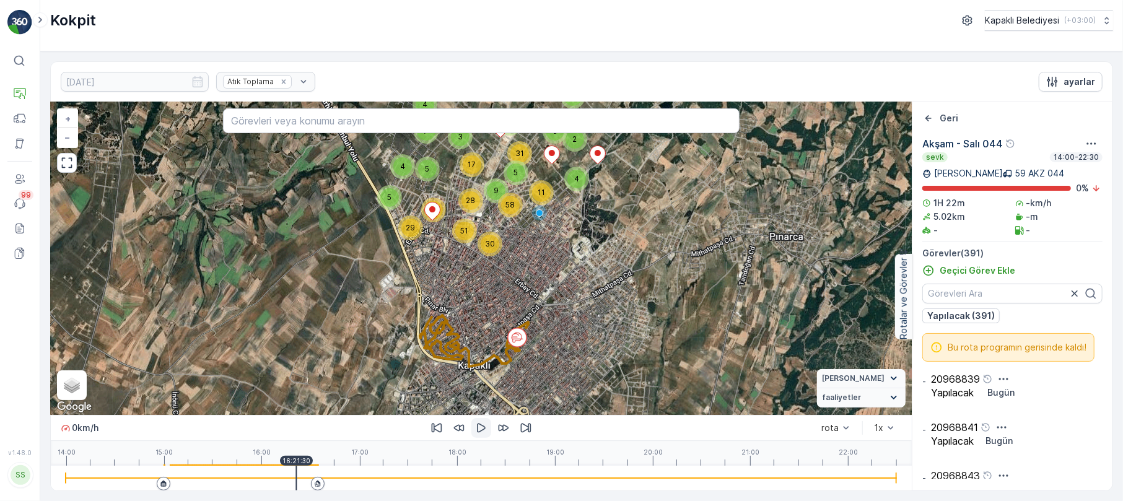
drag, startPoint x: 513, startPoint y: 286, endPoint x: 520, endPoint y: 268, distance: 18.9
click at [520, 268] on div "3 5 3 4 4 2 5 4 7 7 5 3 4 11 5 42 29 5 2 6 31 5 17 28 9 58 51 30 + − Uydu Yol h…" at bounding box center [481, 258] width 861 height 313
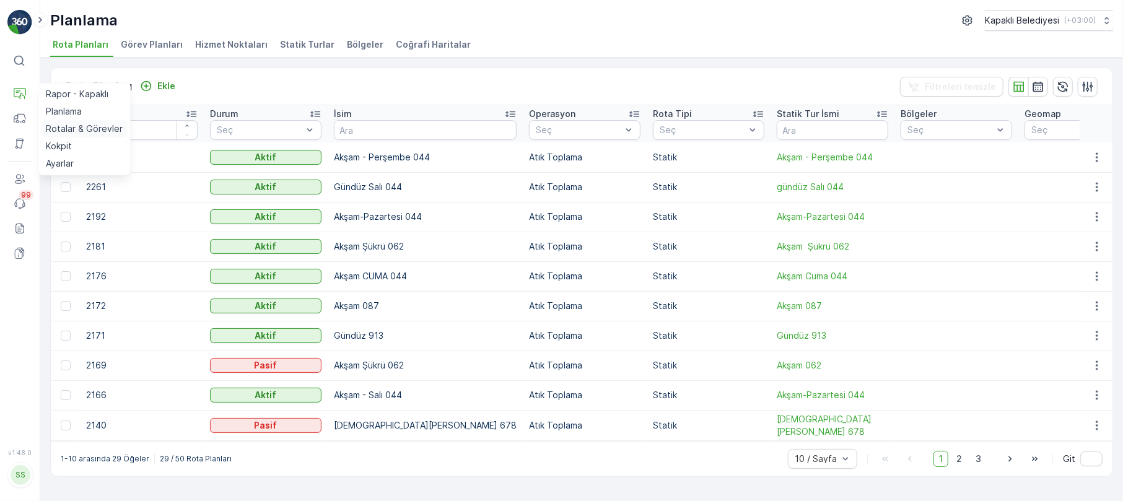
click at [83, 127] on p "Rotalar & Görevler" at bounding box center [84, 129] width 77 height 12
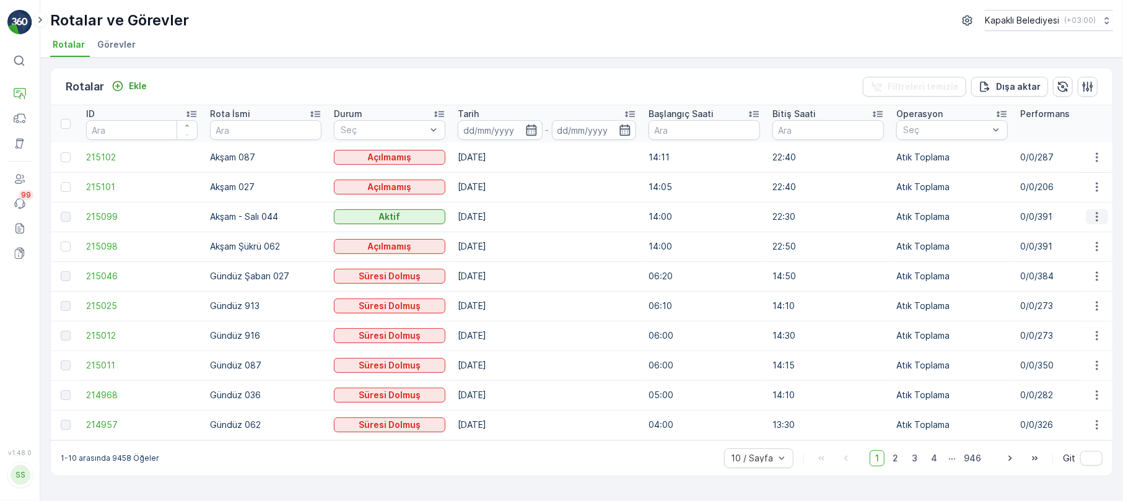
click at [1094, 216] on icon "button" at bounding box center [1097, 217] width 12 height 12
click at [1086, 248] on span "Rota Takibini Görüntüle" at bounding box center [1067, 253] width 97 height 12
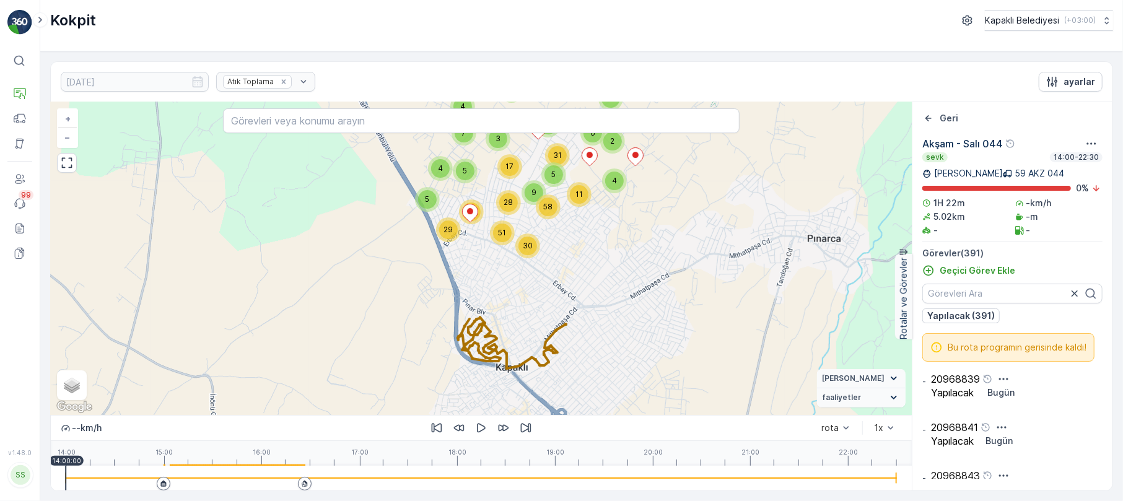
drag, startPoint x: 553, startPoint y: 182, endPoint x: 561, endPoint y: 295, distance: 113.7
click at [561, 295] on div "3 5 3 4 4 2 5 4 7 7 5 3 4 11 5 42 29 5 2 6 31 5 17 28 9 58 51 30 + − Uydu Yol h…" at bounding box center [481, 258] width 861 height 313
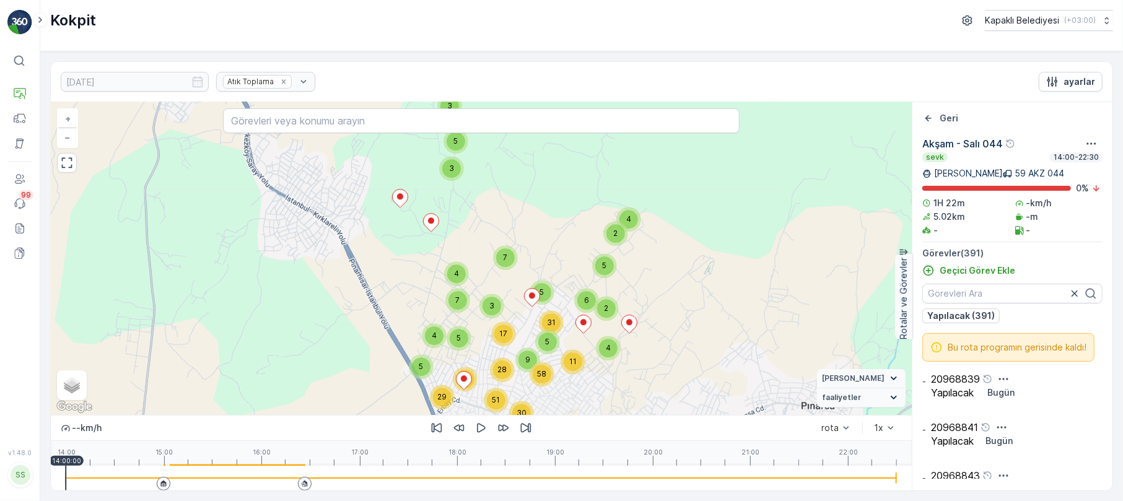
drag, startPoint x: 549, startPoint y: 270, endPoint x: 543, endPoint y: 439, distance: 168.7
click at [543, 439] on div "3 5 3 4 4 2 5 4 7 7 5 3 4 11 5 42 29 5 2 6 31 5 17 28 9 58 51 30 + − Uydu Yol h…" at bounding box center [481, 296] width 861 height 389
click at [66, 389] on input "Karışık" at bounding box center [66, 390] width 8 height 8
radio input "true"
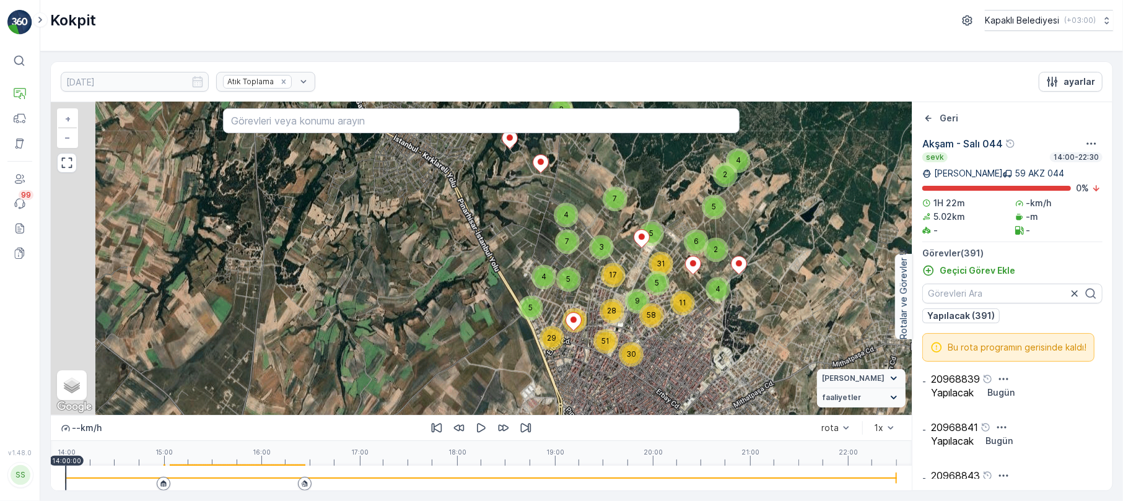
drag, startPoint x: 511, startPoint y: 347, endPoint x: 628, endPoint y: 283, distance: 133.1
click at [628, 283] on div "3 5 3 4 4 2 5 4 7 7 5 3 4 11 5 42 29 5 2 6 31 5 17 28 9 58 51 30 + − Uydu Yol h…" at bounding box center [481, 258] width 861 height 313
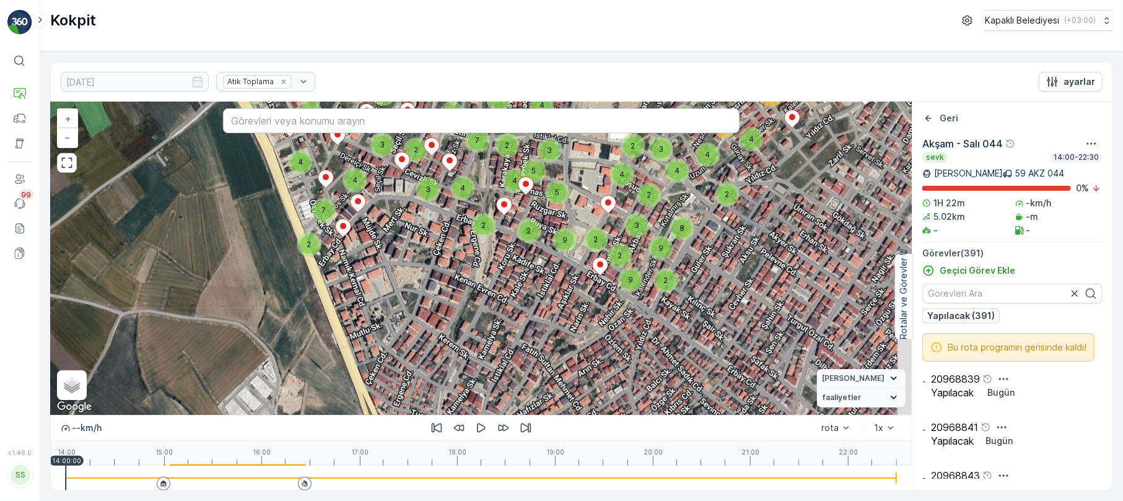
drag, startPoint x: 744, startPoint y: 289, endPoint x: 722, endPoint y: 214, distance: 77.6
click at [722, 214] on div "2 2 2 2 2 2 2 2 2 2 2 2 2 2 2 6 2 4 3 2 2 4 2 4 7 4 3 4 3 2 7 3 2 2 2 2 4 3 4 1…" at bounding box center [481, 258] width 861 height 313
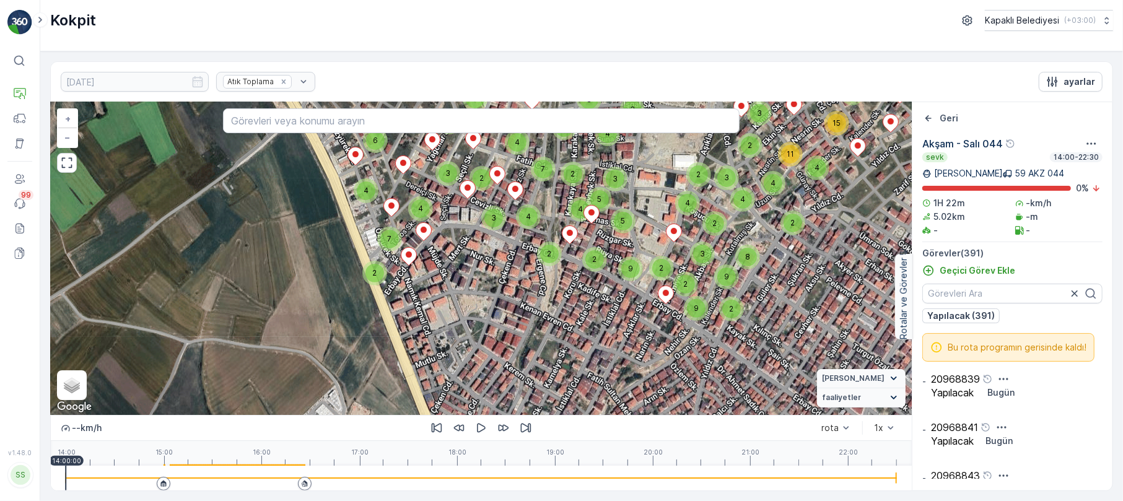
drag, startPoint x: 534, startPoint y: 284, endPoint x: 558, endPoint y: 380, distance: 99.5
click at [558, 380] on div "2 2 2 2 2 2 2 2 2 2 2 2 2 2 2 6 2 4 3 2 2 4 2 4 7 4 3 4 3 2 7 3 2 2 2 2 4 3 4 1…" at bounding box center [481, 258] width 861 height 313
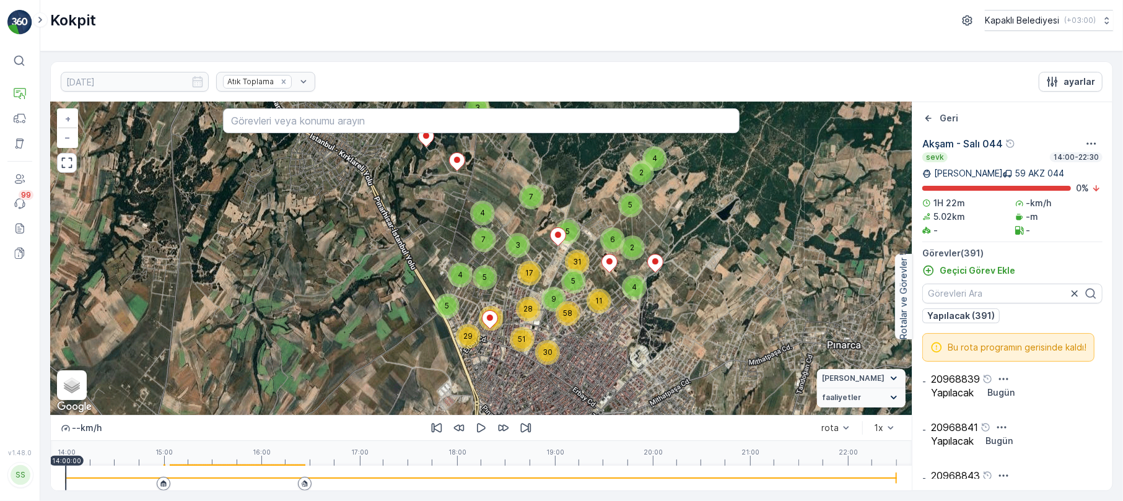
click at [585, 295] on div "3 5 3 4 4 2 5 4 7 7 5 3 4 11 5 42 29 5 2 6 31 5 17 28 9 58 51 30 + − Uydu Yol h…" at bounding box center [481, 258] width 861 height 313
